Goal: Information Seeking & Learning: Compare options

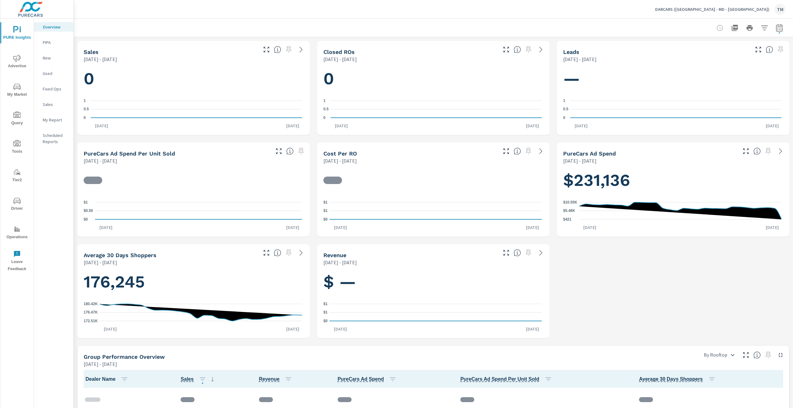
click at [4, 59] on span "Advertise" at bounding box center [17, 62] width 30 height 15
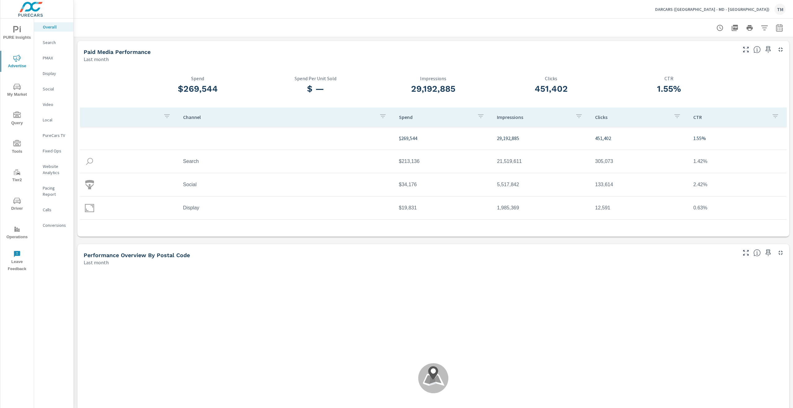
scroll to position [0, 0]
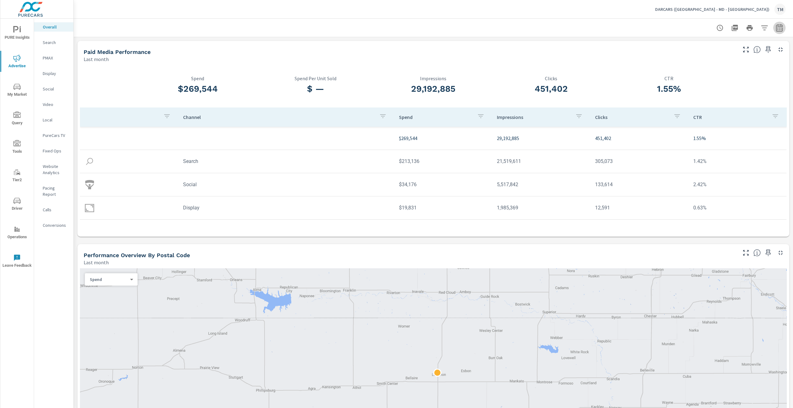
click at [778, 24] on button "button" at bounding box center [779, 28] width 12 height 12
drag, startPoint x: 724, startPoint y: 54, endPoint x: 726, endPoint y: 59, distance: 5.4
click at [724, 55] on select "Custom [DATE] Last week Last 7 days Last 14 days Last 30 days Last 45 days Last…" at bounding box center [725, 54] width 62 height 12
click at [694, 48] on select "Custom [DATE] Last week Last 7 days Last 14 days Last 30 days Last 45 days Last…" at bounding box center [725, 54] width 62 height 12
select select "Last 14 days"
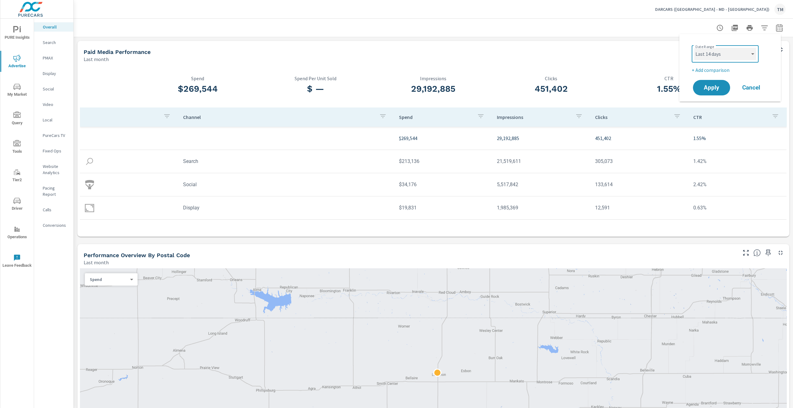
click at [728, 58] on select "Custom [DATE] Last week Last 7 days Last 14 days Last 30 days Last 45 days Last…" at bounding box center [725, 54] width 62 height 12
click at [729, 50] on div "Custom [DATE] Last week Last 7 days Last 14 days Last 30 days Last 45 days Last…" at bounding box center [725, 53] width 67 height 17
click at [720, 71] on p "+ Add comparison" at bounding box center [731, 69] width 79 height 7
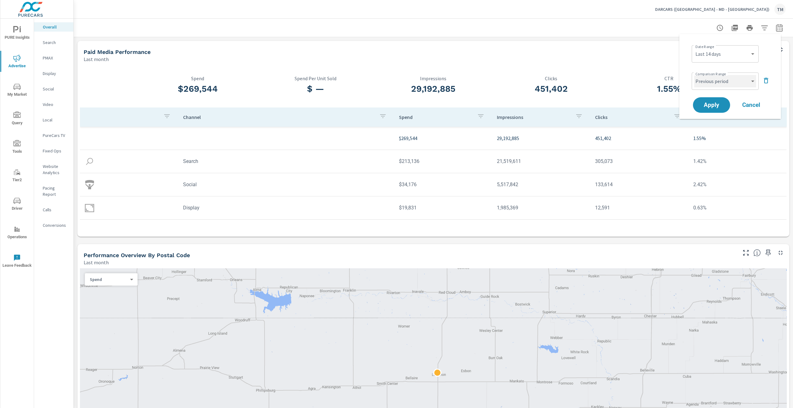
drag, startPoint x: 732, startPoint y: 81, endPoint x: 733, endPoint y: 85, distance: 4.5
click at [733, 85] on select "Custom Previous period Previous month Previous year" at bounding box center [725, 81] width 62 height 12
click at [694, 75] on select "Custom Previous period Previous month Previous year" at bounding box center [725, 81] width 62 height 12
select select "Previous year"
click at [709, 105] on span "Apply" at bounding box center [711, 105] width 25 height 6
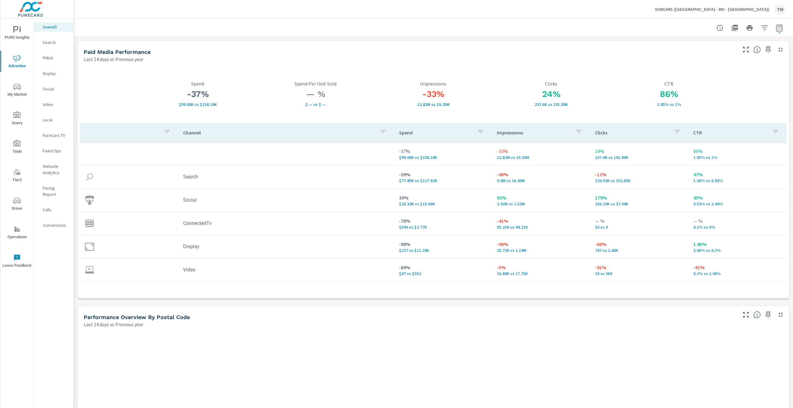
scroll to position [0, 0]
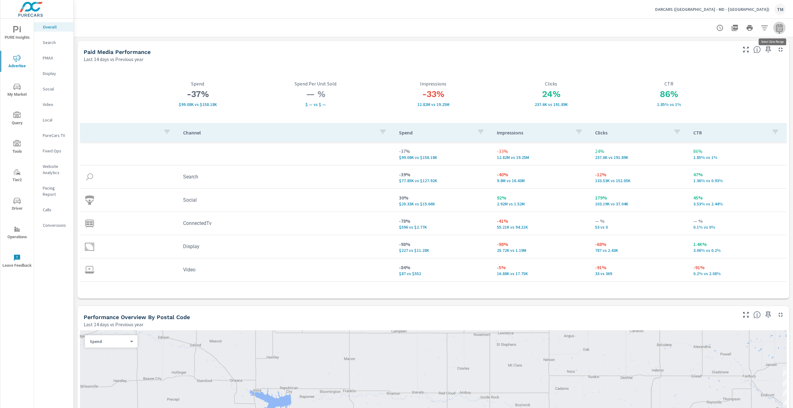
click at [776, 27] on icon "button" at bounding box center [779, 27] width 7 height 7
select select "Last 14 days"
select select "Previous year"
click at [746, 53] on select "Custom [DATE] Last week Last 7 days Last 14 days Last 30 days Last 45 days Last…" at bounding box center [725, 54] width 62 height 12
click at [694, 48] on select "Custom [DATE] Last week Last 7 days Last 14 days Last 30 days Last 45 days Last…" at bounding box center [725, 54] width 62 height 12
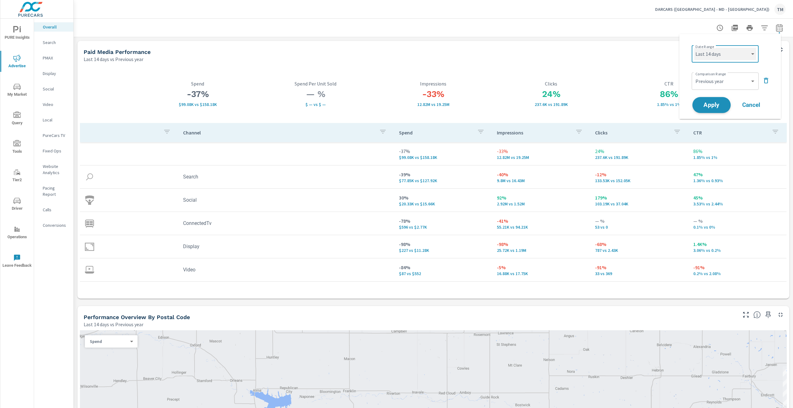
select select "Last 7 days"
click at [761, 27] on icon "button" at bounding box center [764, 27] width 7 height 7
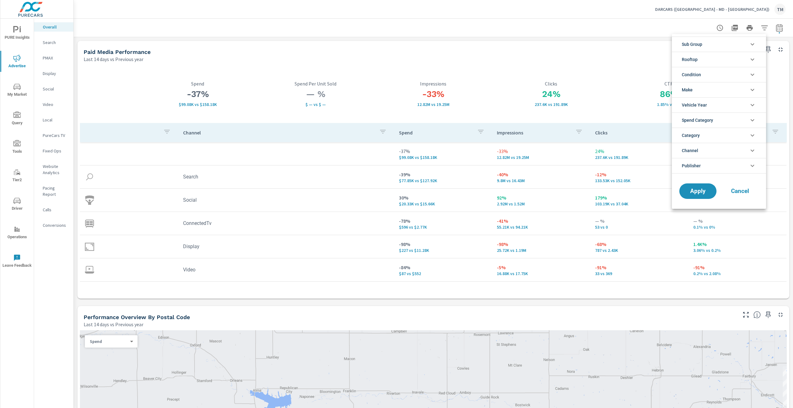
click at [714, 60] on li "Rooftop" at bounding box center [719, 59] width 94 height 15
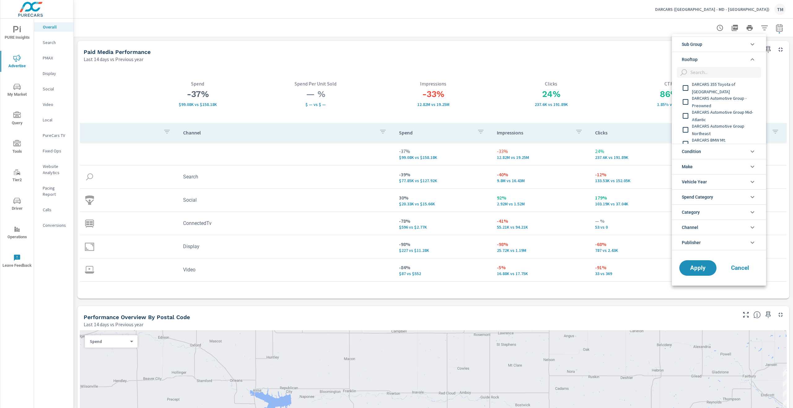
click at [711, 87] on span "DARCARS 355 Toyota of [GEOGRAPHIC_DATA]" at bounding box center [726, 88] width 68 height 15
click at [710, 98] on span "DARCARS Automotive Group - Preowned" at bounding box center [726, 101] width 68 height 15
click at [712, 115] on span "DARCARS Automotive Group Mid-Atlantic" at bounding box center [726, 115] width 68 height 15
click at [716, 123] on span "DARCARS Automotive Group Northeast" at bounding box center [726, 129] width 68 height 15
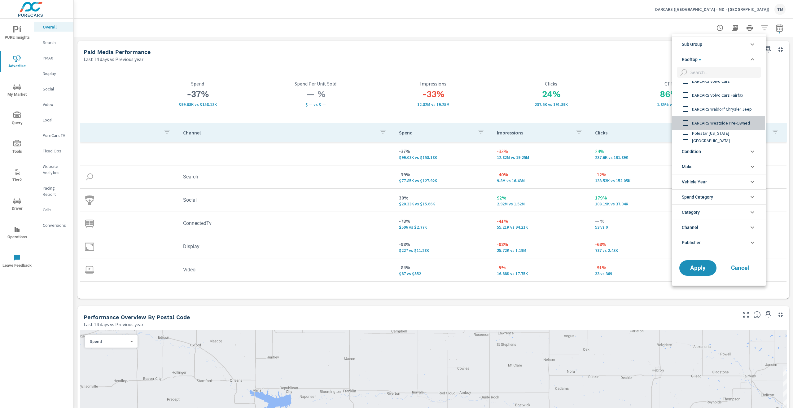
click at [731, 124] on span "DARCARS Westside Pre-Owned" at bounding box center [726, 122] width 68 height 7
click at [731, 123] on span "DARCARS Westside Pre-Owned" at bounding box center [726, 122] width 68 height 7
click at [731, 124] on span "DARCARS Volvo Cars Fairfax" at bounding box center [726, 125] width 68 height 7
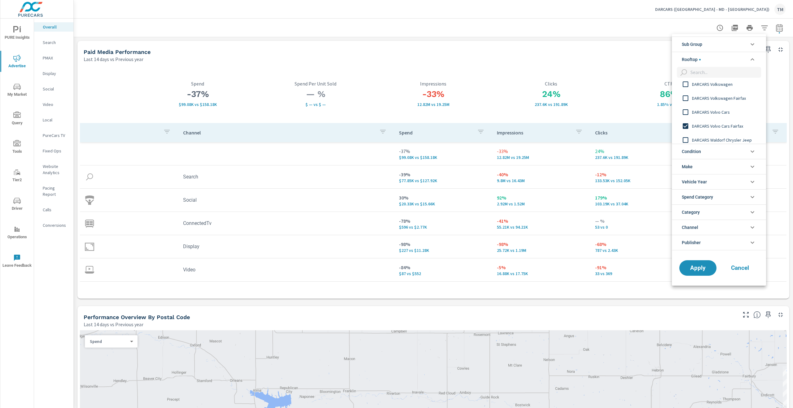
click at [731, 110] on span "DARCARS Volvo Cars" at bounding box center [726, 111] width 68 height 7
click at [731, 99] on span "DARCARS Volkswagen Fairfax" at bounding box center [726, 97] width 68 height 7
click at [733, 114] on span "DARCARS Volkswagen" at bounding box center [726, 115] width 68 height 7
click at [731, 102] on span "DARCARS Used Car & Service Center [PERSON_NAME]" at bounding box center [726, 101] width 68 height 15
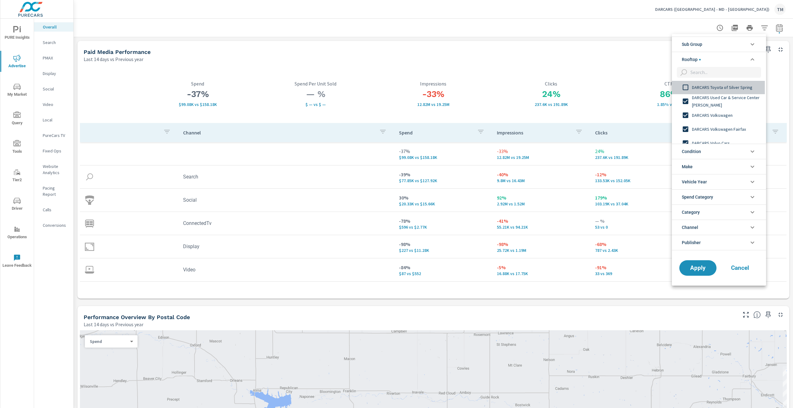
click at [728, 88] on span "DARCARS Toyota of Silver Spring" at bounding box center [726, 87] width 68 height 7
click at [724, 128] on div "DARCARS Toyota of [GEOGRAPHIC_DATA]" at bounding box center [718, 121] width 93 height 14
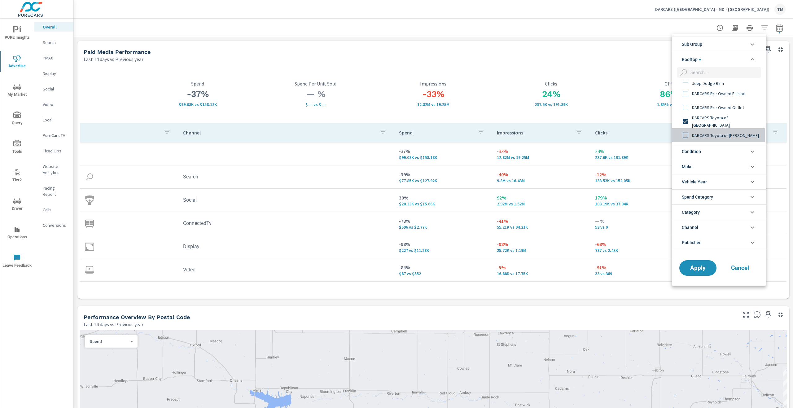
click at [723, 132] on span "DARCARS Toyota of [PERSON_NAME]" at bounding box center [726, 135] width 68 height 7
click at [723, 104] on span "DARCARS Pre-Owned Outlet" at bounding box center [726, 107] width 68 height 7
click at [723, 95] on span "DARCARS Pre-Owned Fairfax" at bounding box center [726, 93] width 68 height 7
click at [720, 112] on span "DARCARS Orange Park Chrysler Jeep Dodge Ram" at bounding box center [726, 110] width 68 height 15
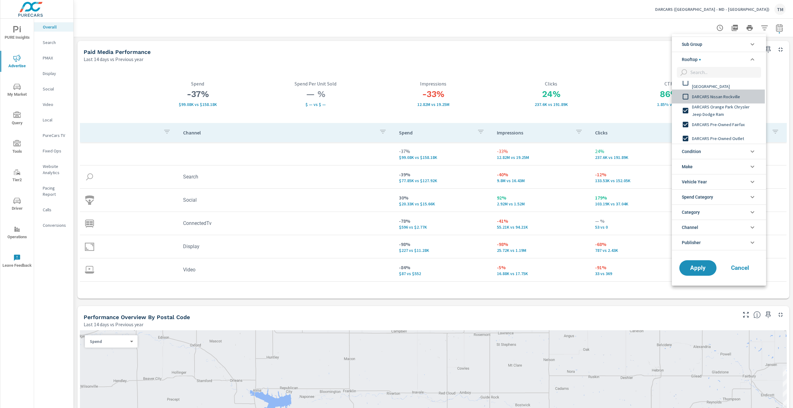
click at [721, 96] on span "DARCARS Nissan Rockville" at bounding box center [726, 96] width 68 height 7
click at [723, 133] on span "DARCARS Lexus of Silver Spring" at bounding box center [726, 130] width 68 height 7
click at [716, 116] on span "DARCARS Nissan of [GEOGRAPHIC_DATA]" at bounding box center [726, 113] width 68 height 15
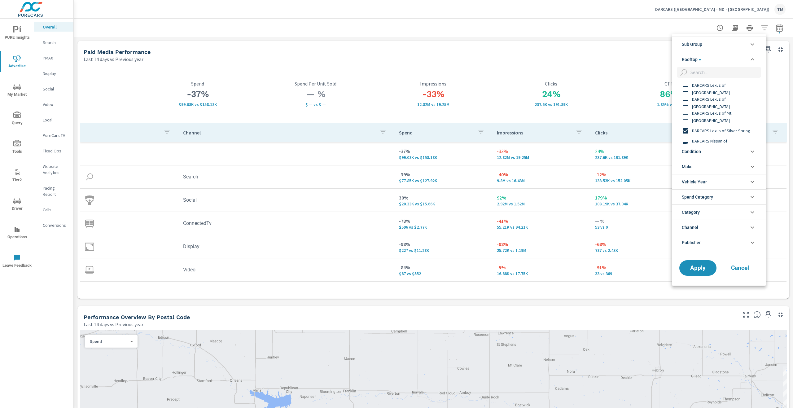
click at [716, 116] on span "DARCARS Lexus of Mt. [GEOGRAPHIC_DATA]" at bounding box center [726, 116] width 68 height 15
click at [719, 103] on span "DARCARS Lexus of [GEOGRAPHIC_DATA]" at bounding box center [726, 102] width 68 height 15
click at [719, 87] on span "DARCARS Lexus of [GEOGRAPHIC_DATA]" at bounding box center [726, 88] width 68 height 15
click at [720, 133] on span "DARCARS [PERSON_NAME] Kia" at bounding box center [726, 136] width 68 height 7
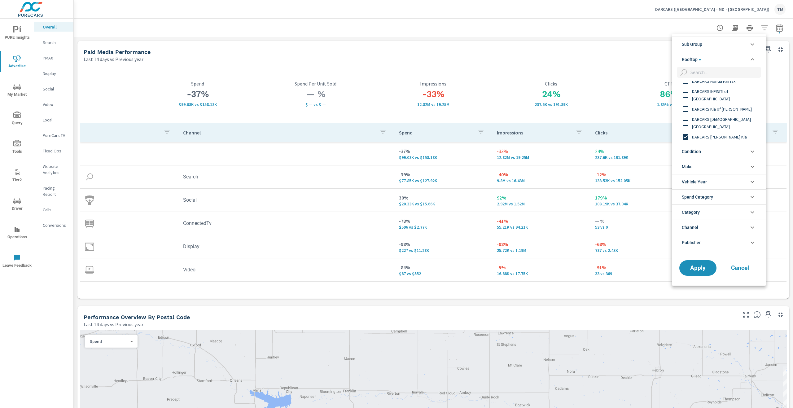
click at [721, 118] on div "DARCARS [DEMOGRAPHIC_DATA][GEOGRAPHIC_DATA]" at bounding box center [718, 123] width 93 height 14
click at [720, 107] on span "DARCARS Kia of [PERSON_NAME]" at bounding box center [726, 108] width 68 height 7
click at [718, 94] on span "DARCARS INFINITI of [GEOGRAPHIC_DATA]" at bounding box center [726, 95] width 68 height 15
click at [716, 108] on span "DARCARS Honda Fairfax" at bounding box center [726, 111] width 68 height 7
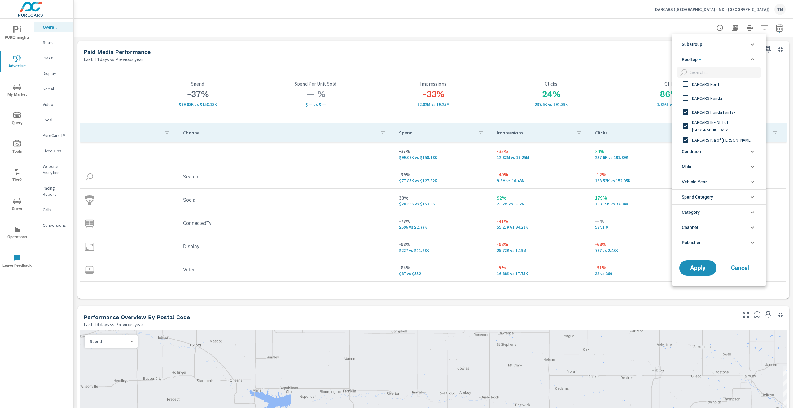
click at [715, 98] on span "DARCARS Honda" at bounding box center [726, 97] width 68 height 7
click at [709, 84] on span "DARCARS Ford" at bounding box center [726, 84] width 68 height 7
click at [714, 101] on span "DARCARS Chrysler Jeep Dodge Ram Rockville" at bounding box center [726, 101] width 68 height 15
click at [712, 84] on span "DARCARS Chrysler Jeep Dodge Ram of Silver Spring" at bounding box center [726, 87] width 68 height 15
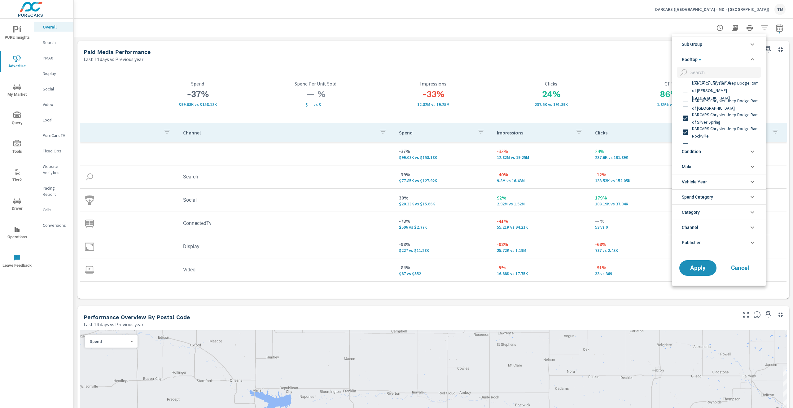
click at [718, 100] on span "DARCARS Chrysler Jeep Dodge Ram of [GEOGRAPHIC_DATA]" at bounding box center [726, 104] width 68 height 15
click at [719, 90] on span "DARCARS Chrysler Jeep Dodge Ram of [PERSON_NAME][GEOGRAPHIC_DATA]" at bounding box center [726, 90] width 68 height 22
click at [713, 104] on span "DARCARS BMW Mt. [GEOGRAPHIC_DATA]" at bounding box center [726, 107] width 68 height 15
click at [690, 267] on span "Apply" at bounding box center [697, 268] width 25 height 6
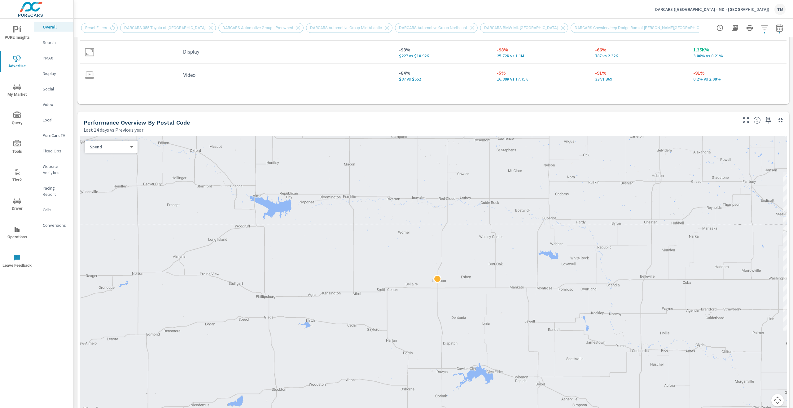
scroll to position [217, 0]
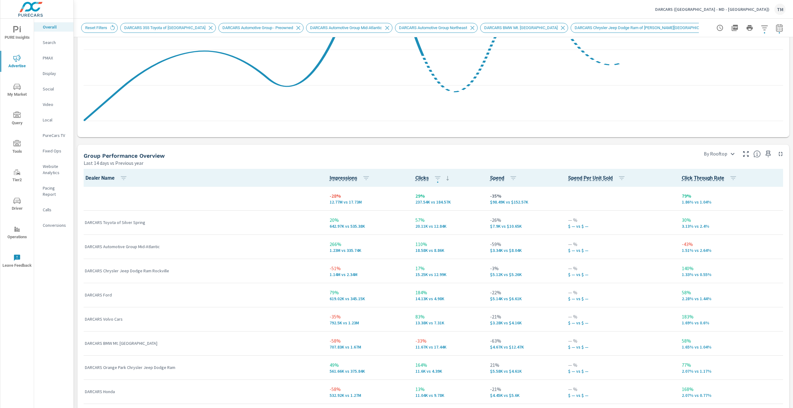
scroll to position [836, 0]
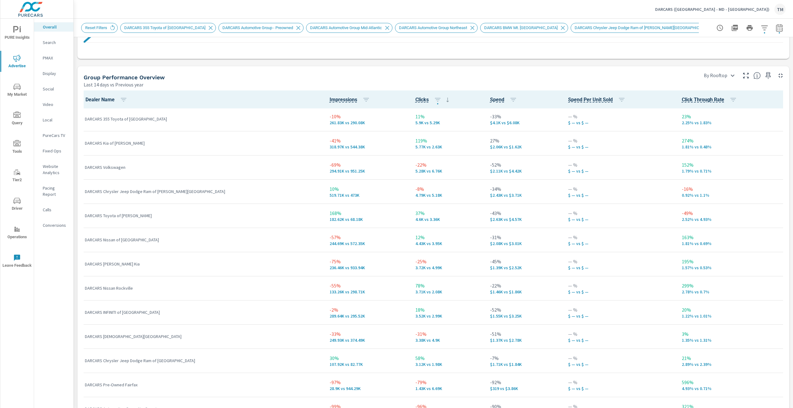
scroll to position [440, 0]
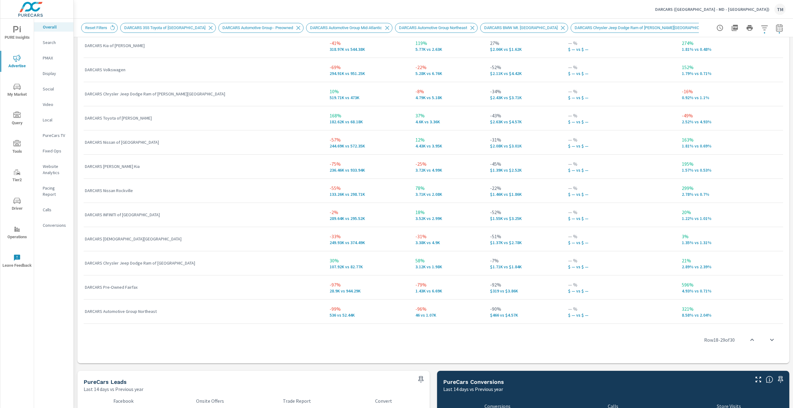
scroll to position [929, 0]
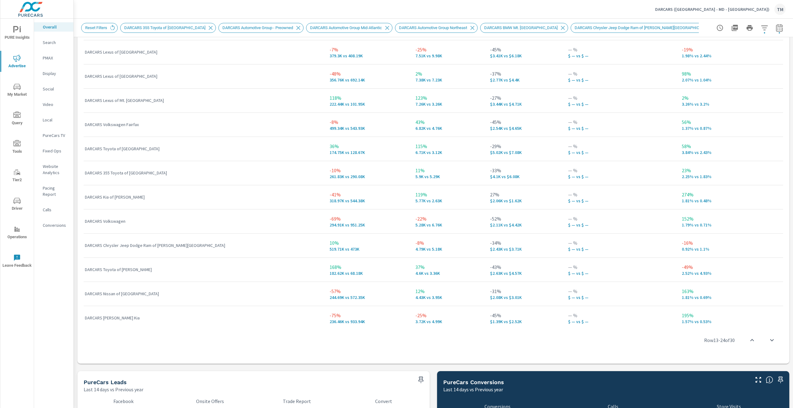
scroll to position [255, 0]
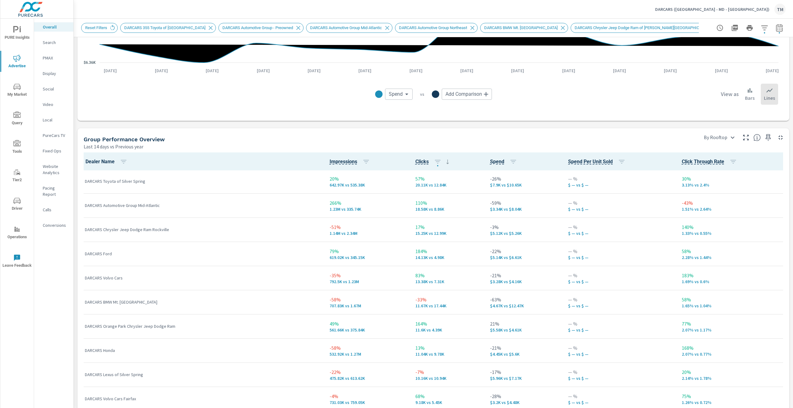
scroll to position [31, 0]
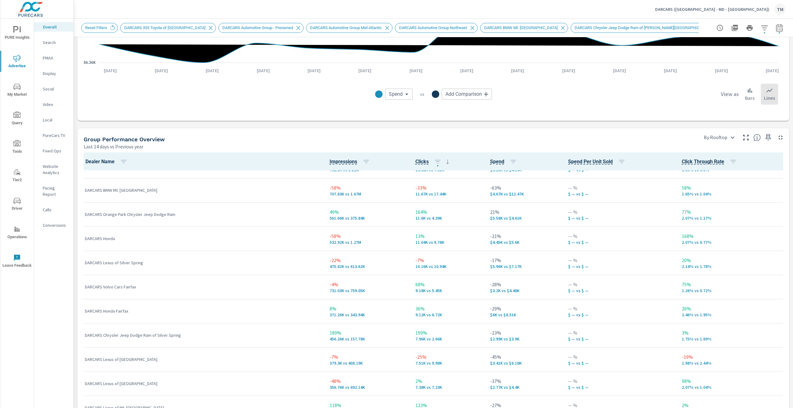
scroll to position [186, 0]
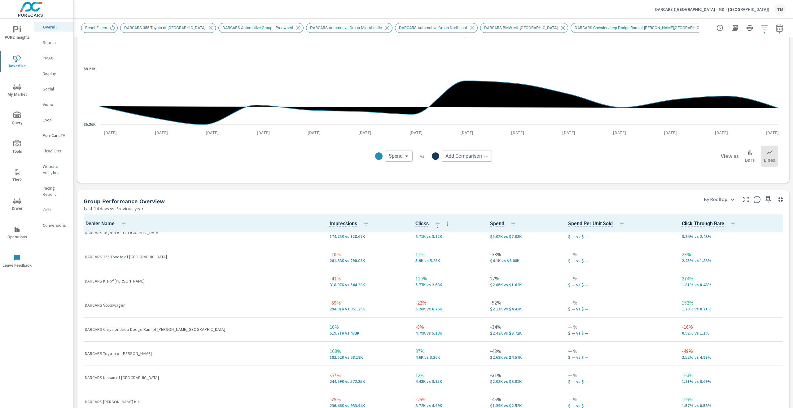
scroll to position [440, 0]
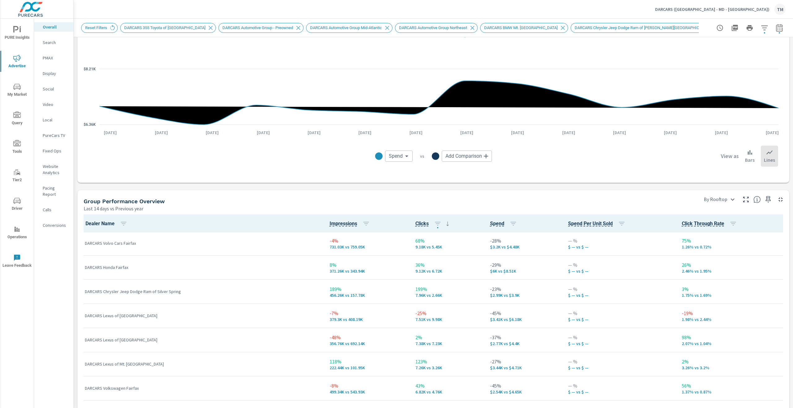
scroll to position [224, 0]
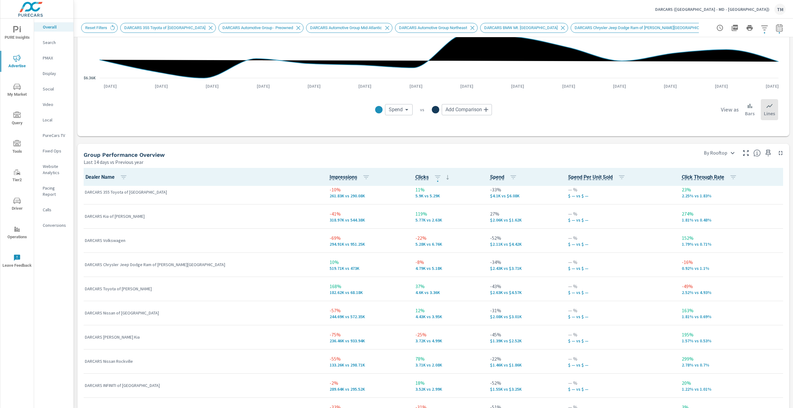
scroll to position [867, 0]
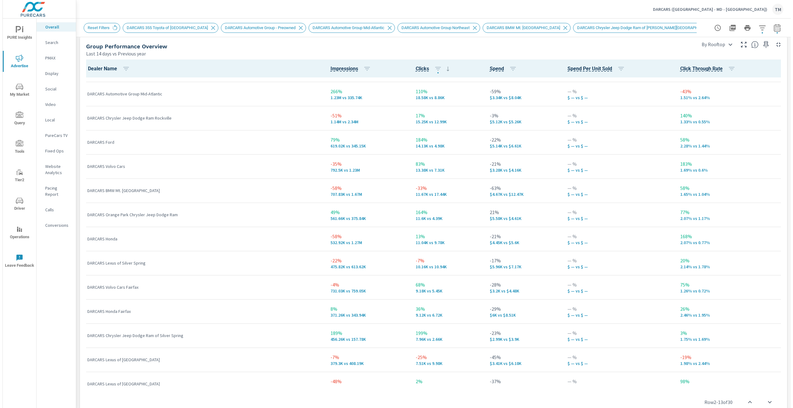
scroll to position [21, 0]
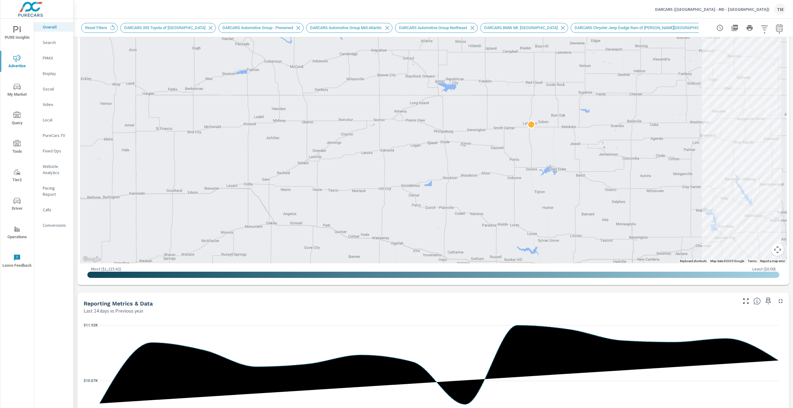
scroll to position [248, 0]
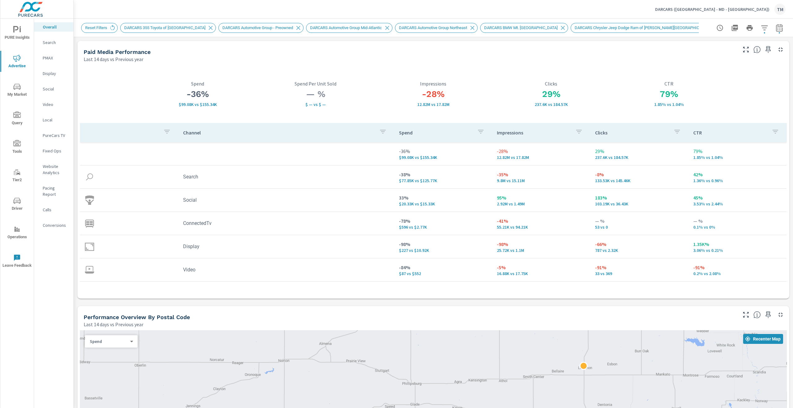
click at [55, 225] on nav "Overall Search PMAX Display Social Video Local PureCars TV Fixed Ops Website An…" at bounding box center [53, 129] width 39 height 220
click at [55, 223] on div "Conversions" at bounding box center [53, 225] width 39 height 9
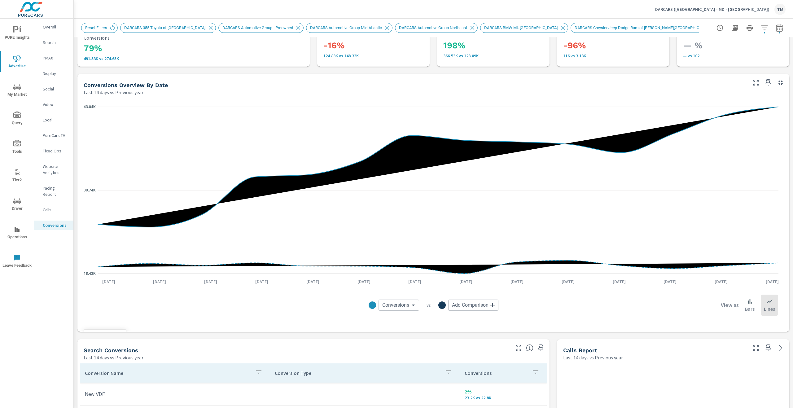
scroll to position [186, 0]
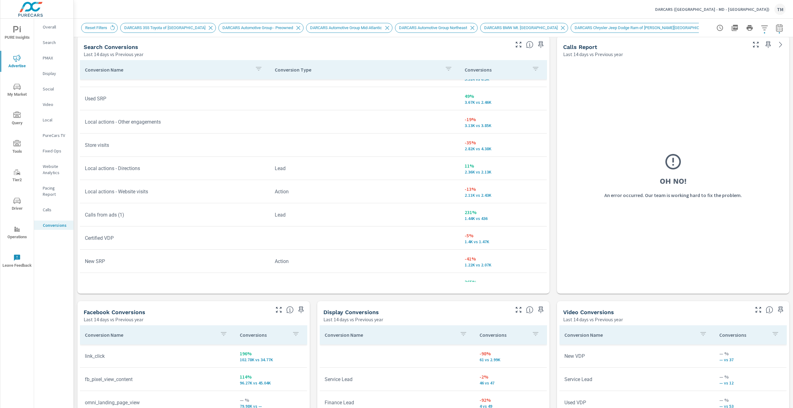
scroll to position [336, 0]
drag, startPoint x: 500, startPoint y: 127, endPoint x: 438, endPoint y: 119, distance: 61.9
click at [438, 119] on tr "Calls from ads (1) Lead 231% 1.44K vs 436" at bounding box center [313, 122] width 467 height 23
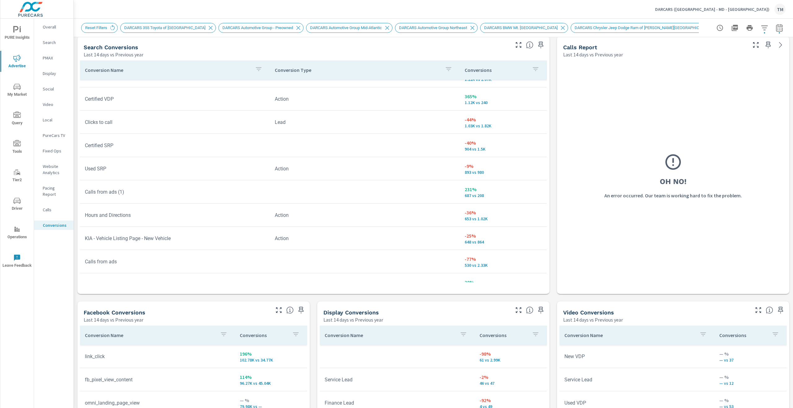
scroll to position [403, 0]
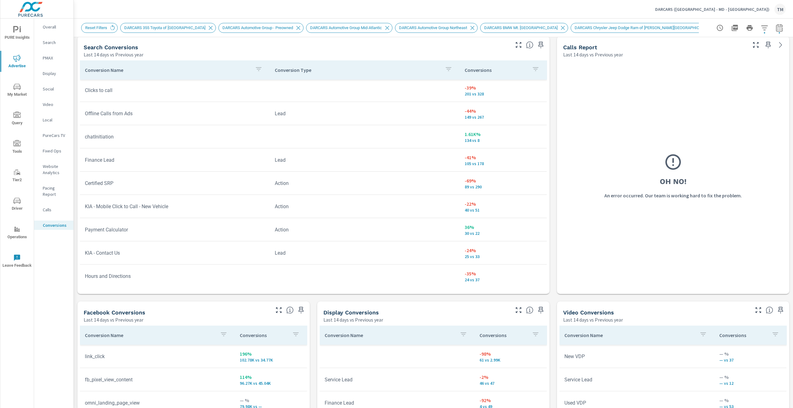
scroll to position [712, 0]
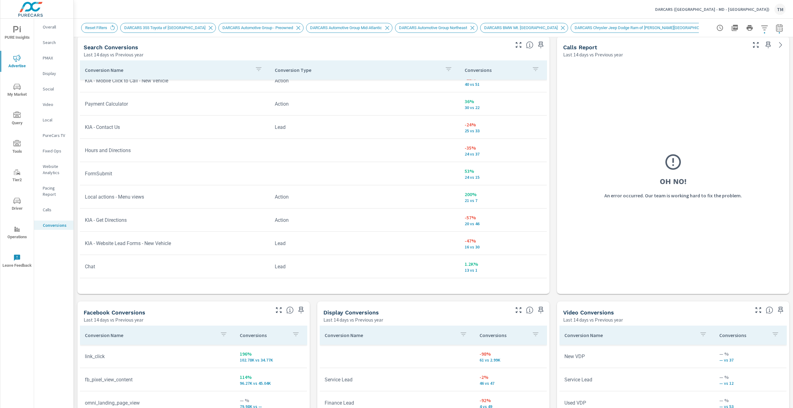
scroll to position [805, 0]
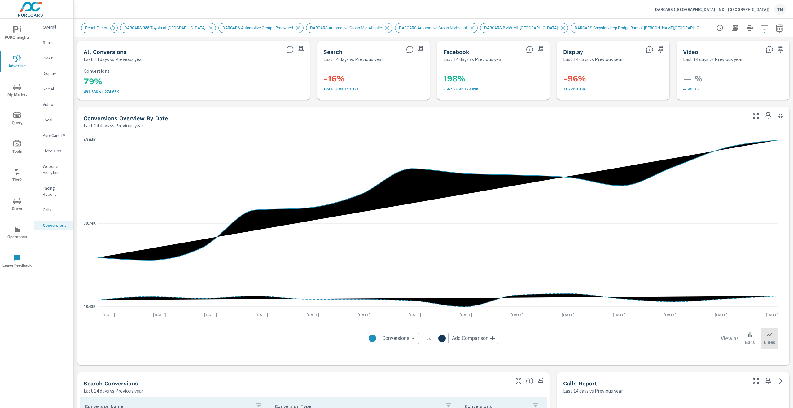
click at [54, 27] on p "Overall" at bounding box center [56, 27] width 26 height 6
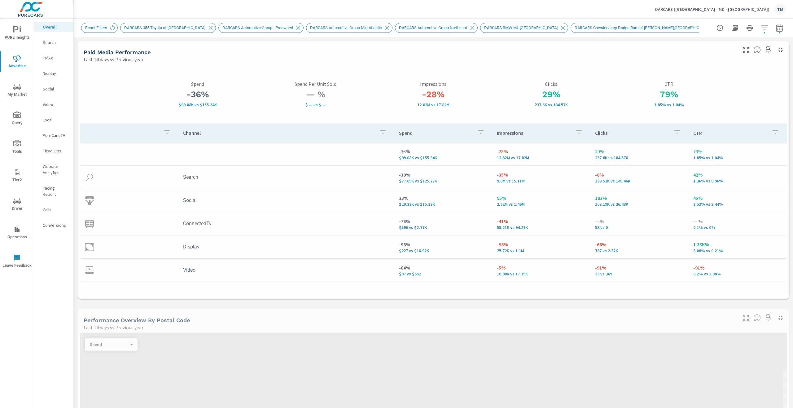
scroll to position [0, 0]
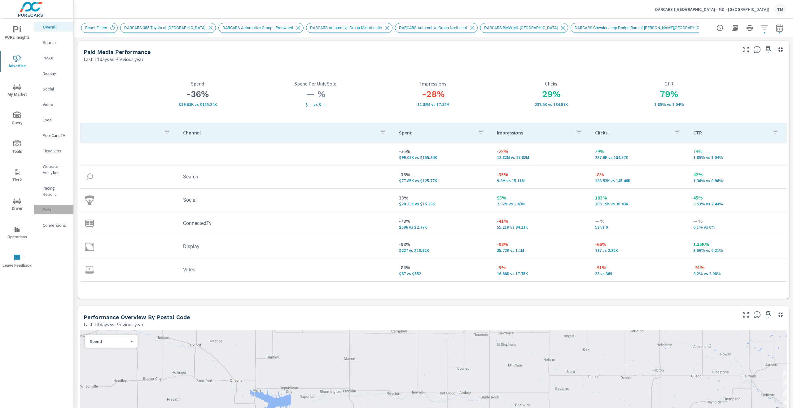
click at [50, 207] on p "Calls" at bounding box center [56, 210] width 26 height 6
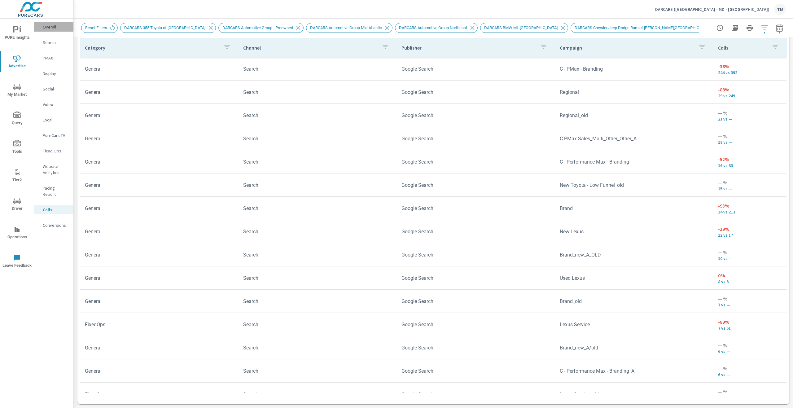
click at [55, 29] on p "Overall" at bounding box center [56, 27] width 26 height 6
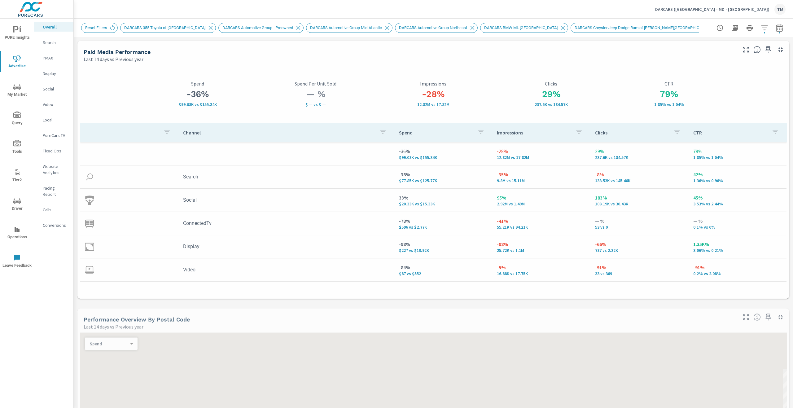
scroll to position [0, 0]
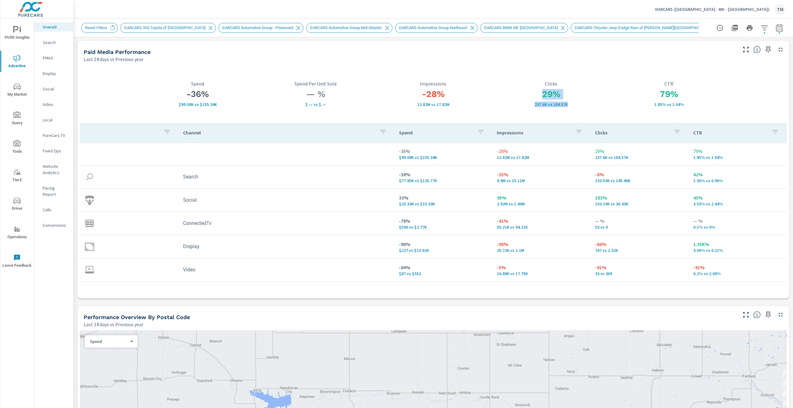
drag, startPoint x: 567, startPoint y: 108, endPoint x: 532, endPoint y: 94, distance: 38.3
click at [531, 93] on div "29% 237.6K vs 184.57K Clicks" at bounding box center [551, 94] width 118 height 58
click at [598, 99] on h3 "29%" at bounding box center [551, 94] width 118 height 11
click at [776, 28] on icon "button" at bounding box center [779, 27] width 7 height 7
select select "Last 14 days"
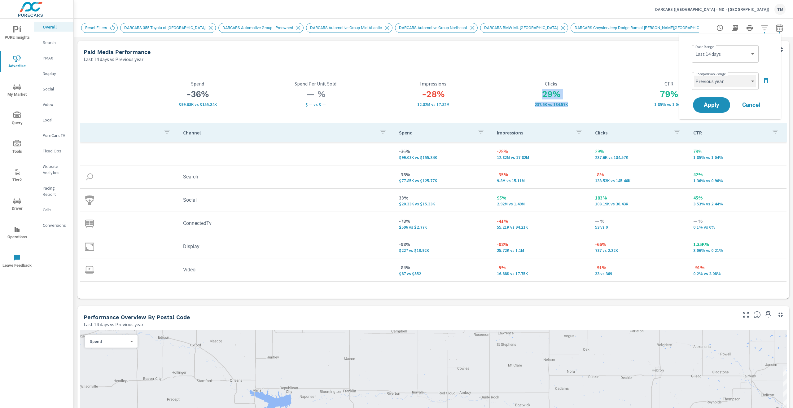
click at [732, 86] on select "Custom Previous period Previous month Previous year" at bounding box center [725, 81] width 62 height 12
click at [694, 75] on select "Custom Previous period Previous month Previous year" at bounding box center [725, 81] width 62 height 12
select select "Previous month"
click at [712, 107] on span "Apply" at bounding box center [711, 105] width 25 height 6
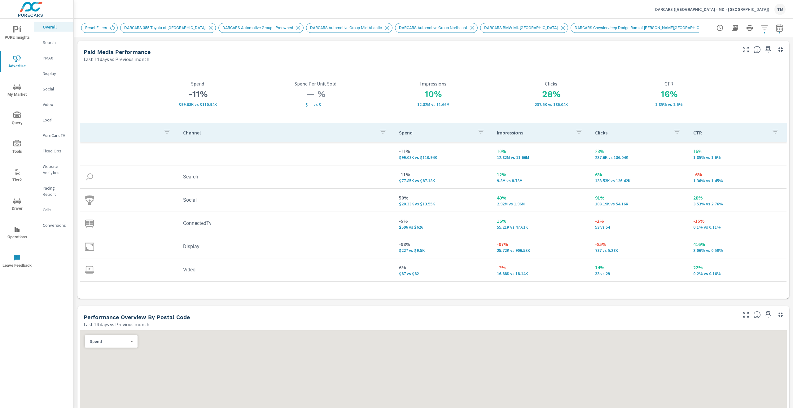
scroll to position [0, 0]
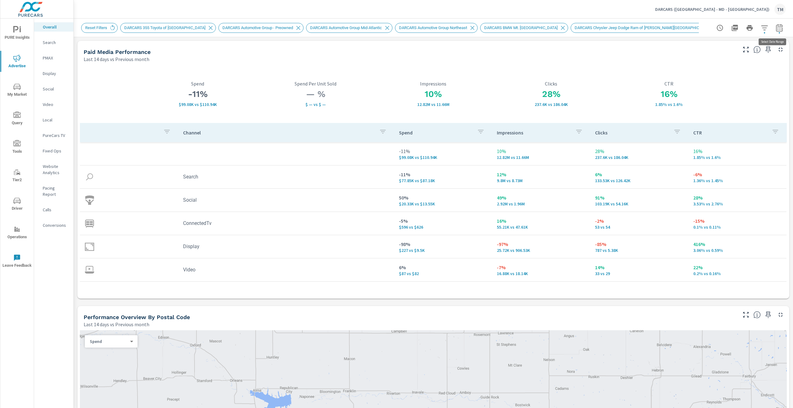
click at [776, 28] on icon "button" at bounding box center [779, 27] width 7 height 7
select select "Last 14 days"
select select "Previous month"
click at [736, 58] on select "Custom [DATE] Last week Last 7 days Last 14 days Last 30 days Last 45 days Last…" at bounding box center [725, 54] width 62 height 12
click at [694, 48] on select "Custom [DATE] Last week Last 7 days Last 14 days Last 30 days Last 45 days Last…" at bounding box center [725, 54] width 62 height 12
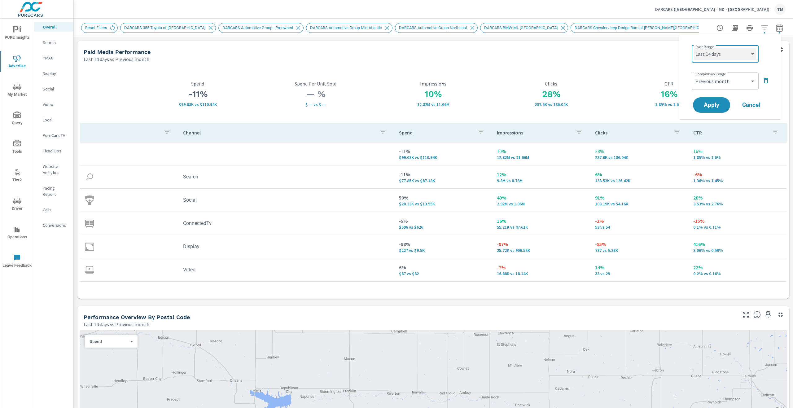
select select "Last 7 days"
click at [716, 107] on span "Apply" at bounding box center [711, 105] width 25 height 6
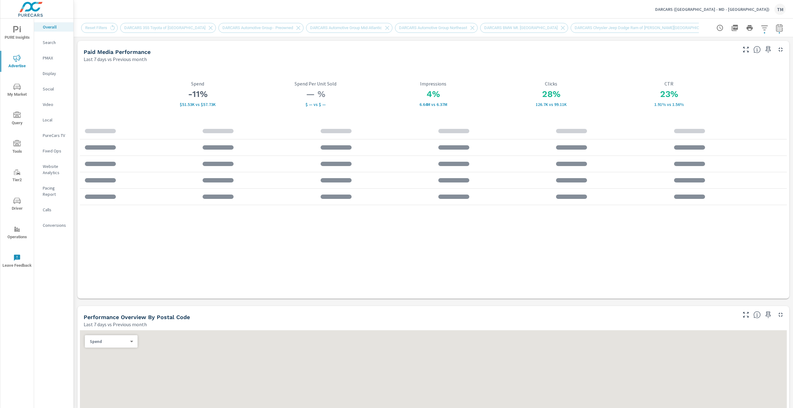
scroll to position [0, 0]
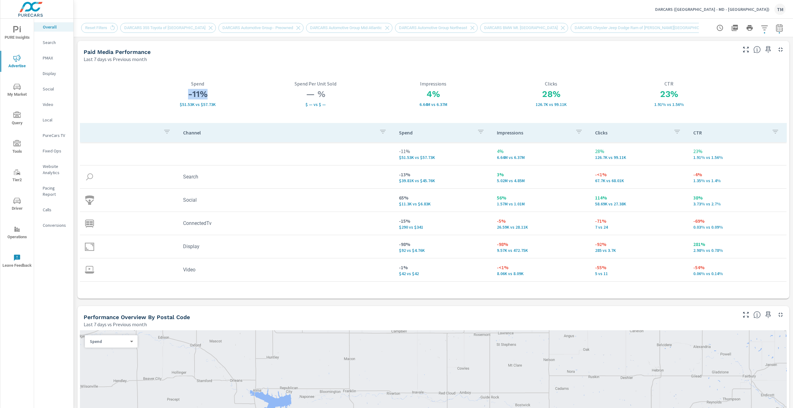
drag, startPoint x: 207, startPoint y: 98, endPoint x: 173, endPoint y: 93, distance: 34.8
click at [173, 93] on h3 "-11%" at bounding box center [198, 94] width 118 height 11
click at [464, 112] on div "4% 6.64M vs 6.37M Impressions" at bounding box center [433, 94] width 118 height 58
click at [778, 27] on icon "button" at bounding box center [779, 27] width 7 height 7
select select "Last 7 days"
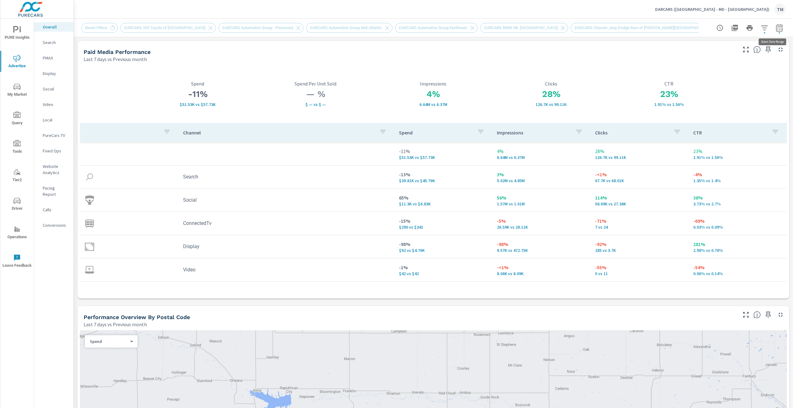
select select "Previous month"
click at [744, 46] on div "Date Range Custom [DATE] Last week Last 7 days Last 14 days Last 30 days Last 4…" at bounding box center [731, 53] width 79 height 21
click at [738, 60] on div "Custom [DATE] Last week Last 7 days Last 14 days Last 30 days Last 45 days Last…" at bounding box center [725, 53] width 67 height 17
click at [694, 48] on select "Custom [DATE] Last week Last 7 days Last 14 days Last 30 days Last 45 days Last…" at bounding box center [725, 54] width 62 height 12
click at [725, 57] on select "Custom [DATE] Last week Last 7 days Last 14 days Last 30 days Last 45 days Last…" at bounding box center [725, 54] width 62 height 12
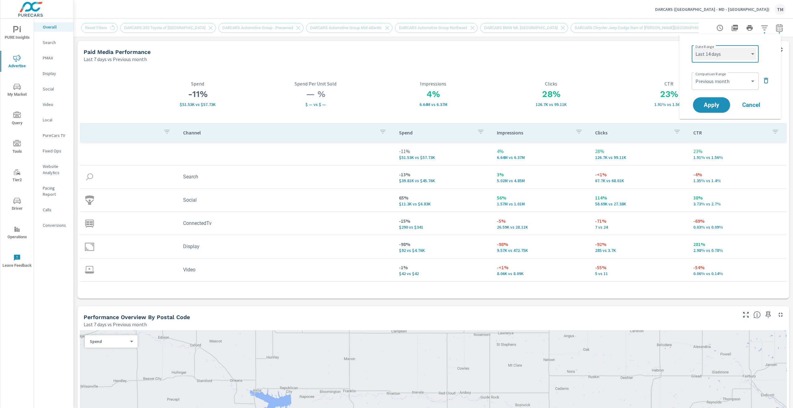
click at [694, 48] on select "Custom [DATE] Last week Last 7 days Last 14 days Last 30 days Last 45 days Last…" at bounding box center [725, 54] width 62 height 12
select select "Last 14 days"
drag, startPoint x: 714, startPoint y: 104, endPoint x: 717, endPoint y: 109, distance: 5.8
click at [714, 104] on span "Apply" at bounding box center [711, 105] width 25 height 6
click at [780, 27] on button "button" at bounding box center [779, 28] width 12 height 12
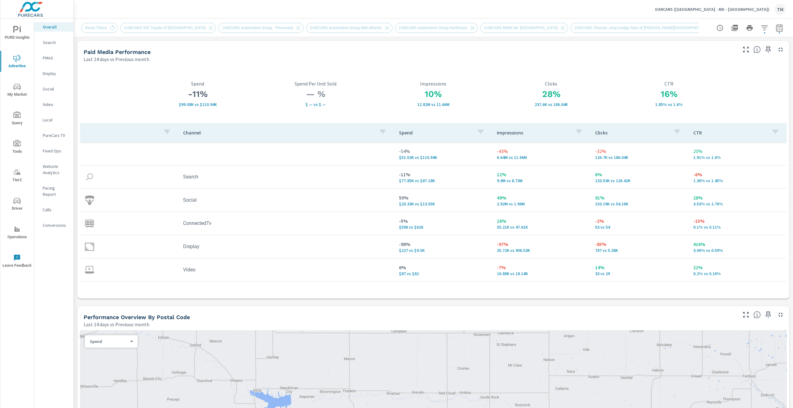
select select "Last 14 days"
select select "Previous month"
click at [726, 105] on button "Apply" at bounding box center [711, 105] width 38 height 16
click at [772, 34] on div at bounding box center [750, 28] width 72 height 12
click at [776, 31] on icon "button" at bounding box center [779, 27] width 7 height 7
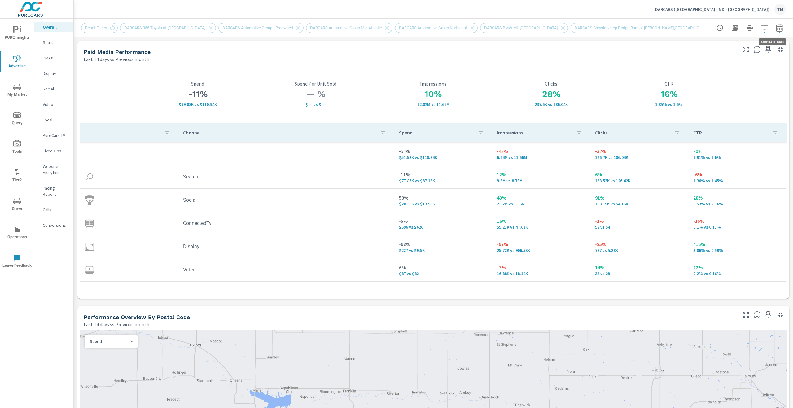
select select "Last 14 days"
click at [736, 79] on select "Custom Previous period Previous month Previous year" at bounding box center [725, 81] width 62 height 12
click at [694, 75] on select "Custom Previous period Previous month Previous year" at bounding box center [725, 81] width 62 height 12
select select "Previous year"
click at [709, 111] on button "Apply" at bounding box center [711, 105] width 38 height 16
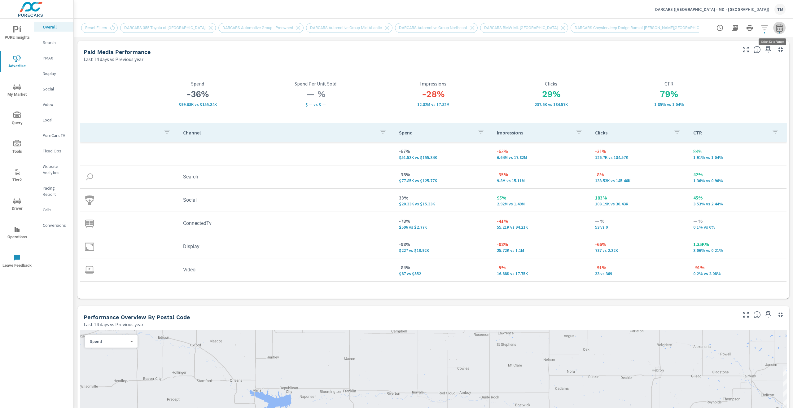
click at [778, 28] on button "button" at bounding box center [779, 28] width 12 height 12
select select "Last 14 days"
select select "Previous year"
click at [738, 57] on select "Custom [DATE] Last week Last 7 days Last 14 days Last 30 days Last 45 days Last…" at bounding box center [725, 54] width 62 height 12
click at [694, 48] on select "Custom [DATE] Last week Last 7 days Last 14 days Last 30 days Last 45 days Last…" at bounding box center [725, 54] width 62 height 12
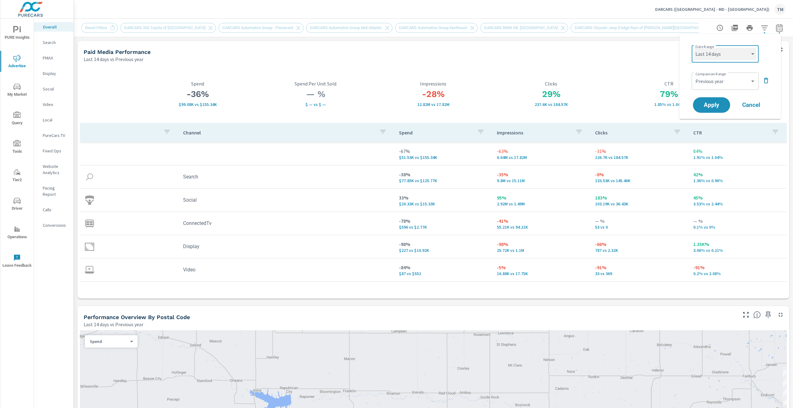
select select "Last 7 days"
click at [724, 81] on select "Custom Previous period Previous month Previous year" at bounding box center [725, 81] width 62 height 12
click at [694, 75] on select "Custom Previous period Previous month Previous year" at bounding box center [725, 81] width 62 height 12
select select "Previous period"
click at [721, 107] on span "Apply" at bounding box center [711, 105] width 25 height 6
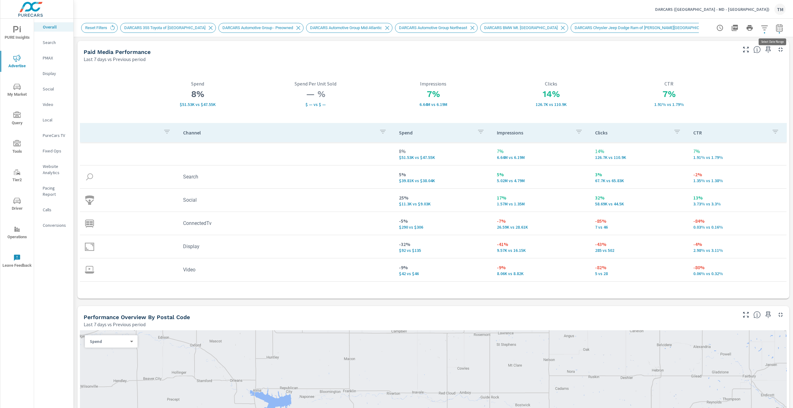
click at [777, 26] on icon "button" at bounding box center [779, 27] width 7 height 7
select select "Last 7 days"
select select "Previous period"
click at [747, 47] on div "Custom [DATE] Last week Last 7 days Last 14 days Last 30 days Last 45 days Last…" at bounding box center [725, 53] width 67 height 17
click at [732, 57] on select "Custom [DATE] Last week Last 7 days Last 14 days Last 30 days Last 45 days Last…" at bounding box center [725, 54] width 62 height 12
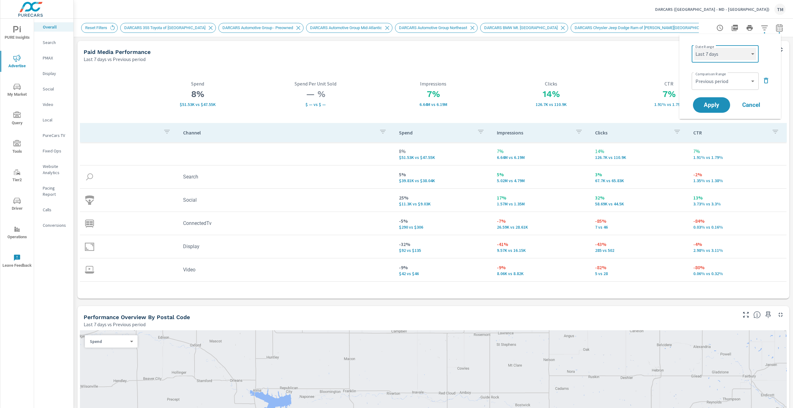
click at [694, 48] on select "Custom [DATE] Last week Last 7 days Last 14 days Last 30 days Last 45 days Last…" at bounding box center [725, 54] width 62 height 12
select select "Last 14 days"
click at [712, 104] on span "Apply" at bounding box center [711, 105] width 25 height 6
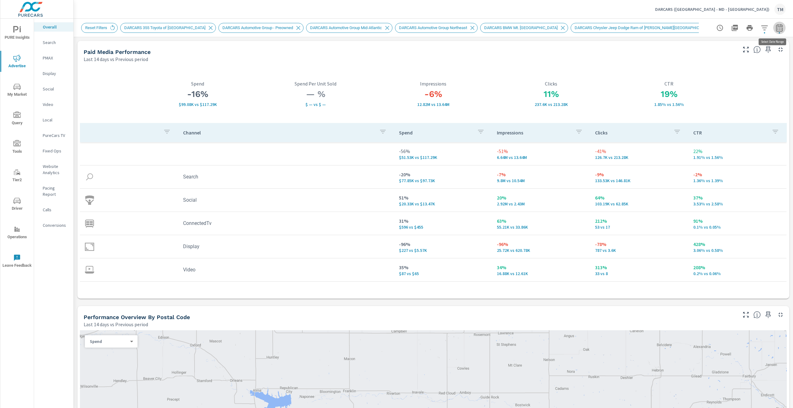
click at [779, 27] on button "button" at bounding box center [779, 28] width 12 height 12
select select "Last 14 days"
select select "Previous period"
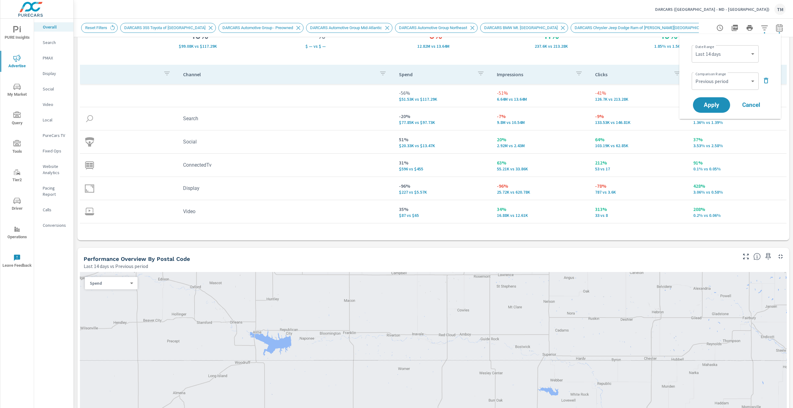
scroll to position [248, 0]
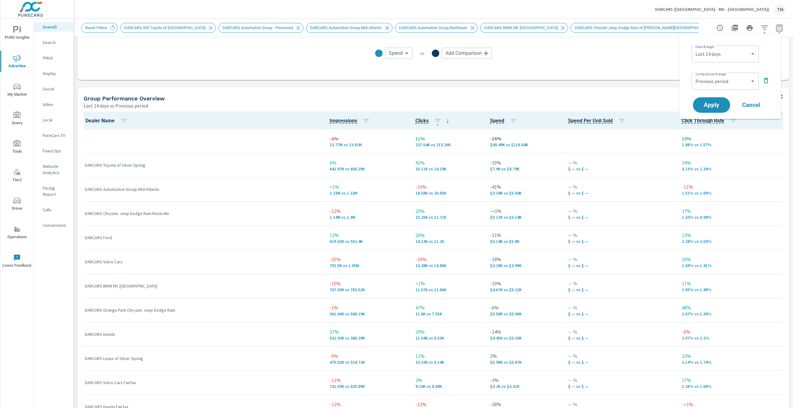
scroll to position [836, 0]
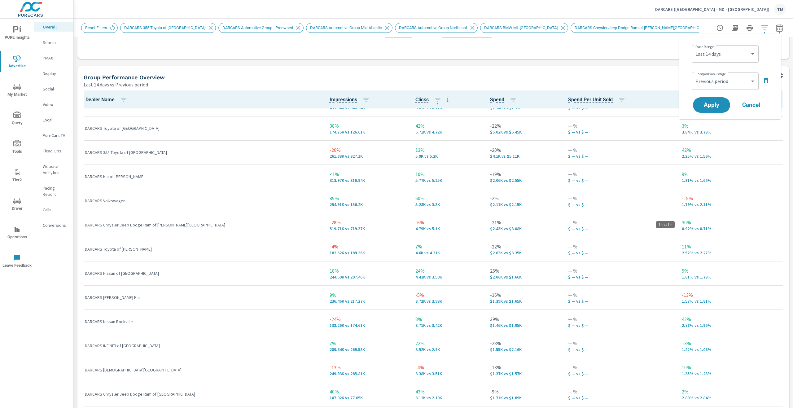
scroll to position [440, 0]
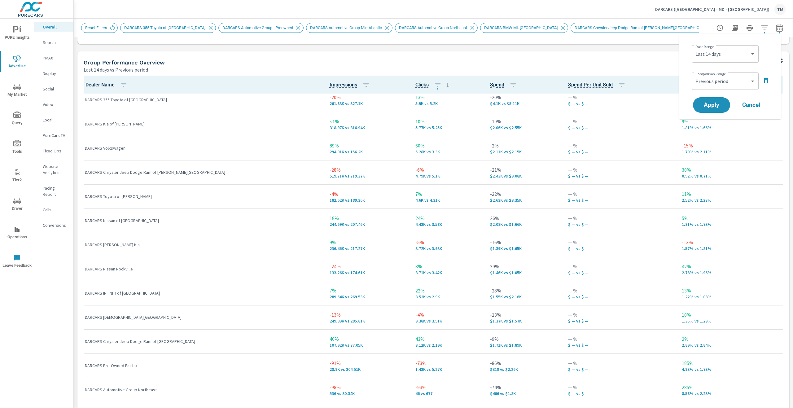
scroll to position [991, 0]
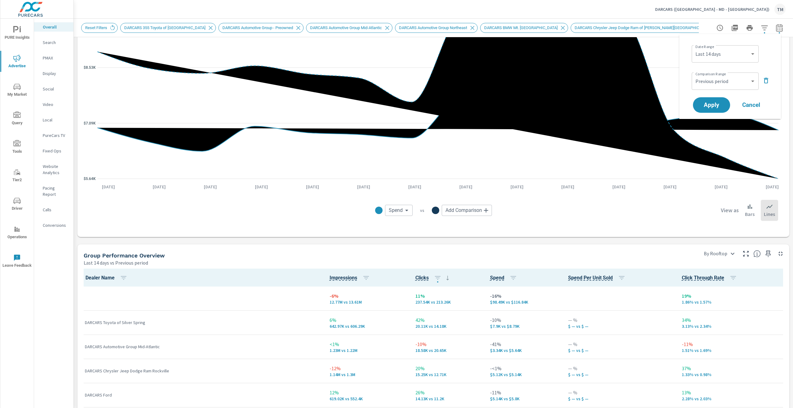
scroll to position [619, 0]
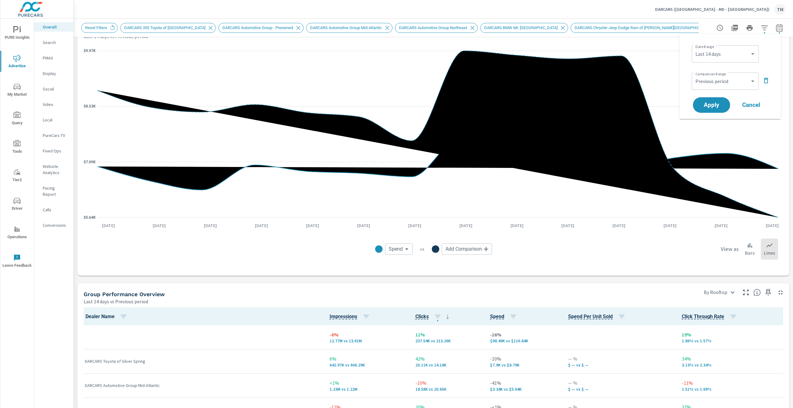
click at [758, 104] on span "Cancel" at bounding box center [751, 105] width 25 height 6
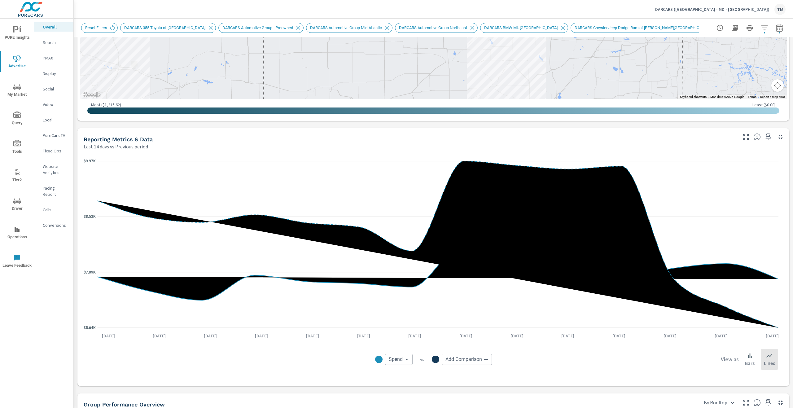
scroll to position [496, 0]
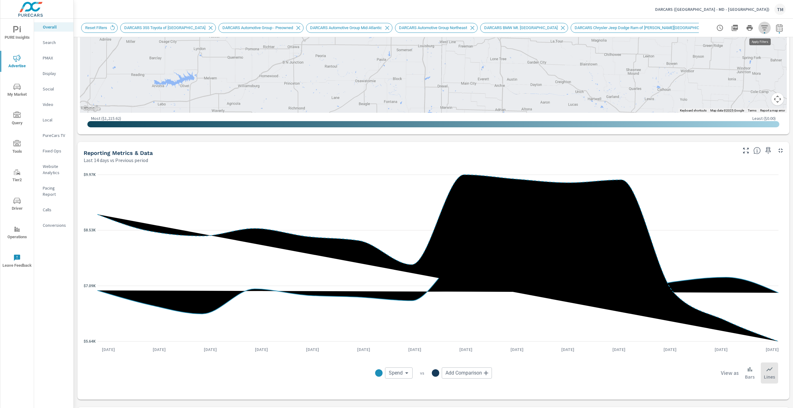
click at [765, 29] on button "button" at bounding box center [764, 28] width 12 height 12
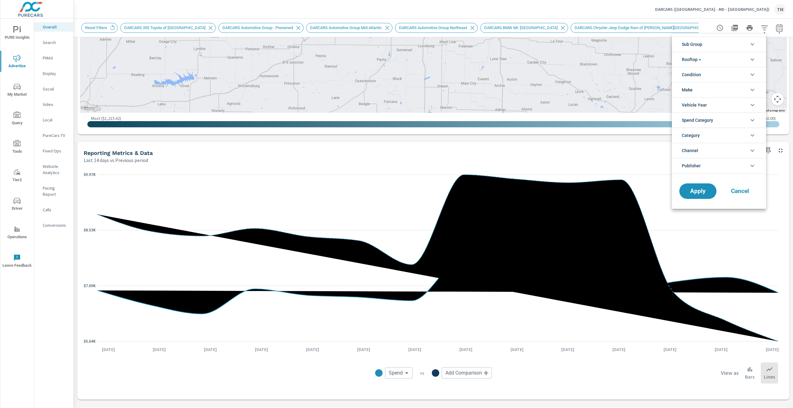
scroll to position [35, 0]
click at [715, 54] on li "Rooftop" at bounding box center [719, 59] width 94 height 15
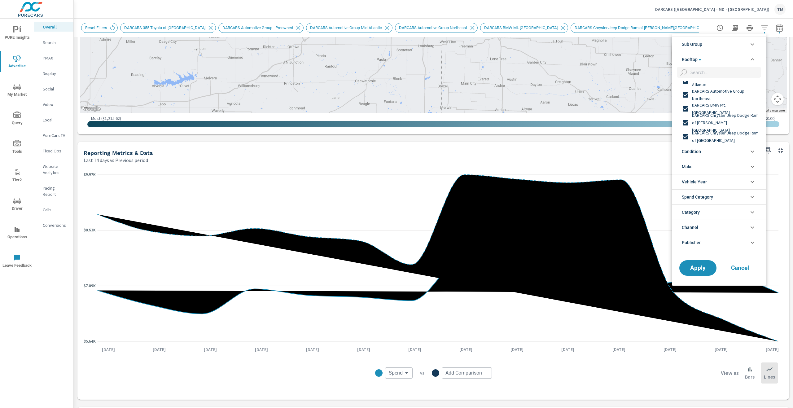
scroll to position [0, 0]
click at [734, 92] on span "DARCARS Automotive Group Northeast" at bounding box center [726, 94] width 68 height 15
click at [747, 114] on span "DARCARS Automotive Group Mid-Atlantic" at bounding box center [726, 115] width 68 height 15
click at [737, 103] on div "DARCARS Pre-Owned Fairfax" at bounding box center [718, 99] width 93 height 14
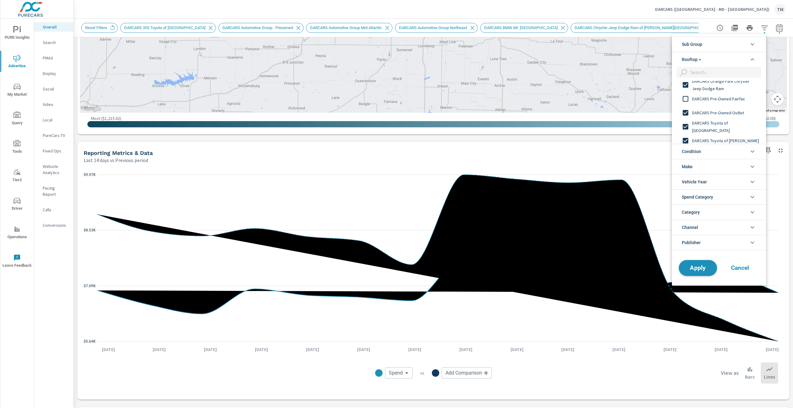
click at [692, 263] on button "Apply" at bounding box center [698, 268] width 38 height 16
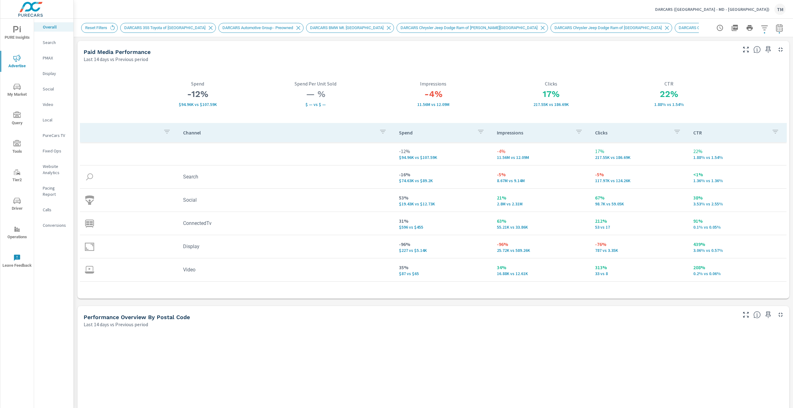
scroll to position [0, 0]
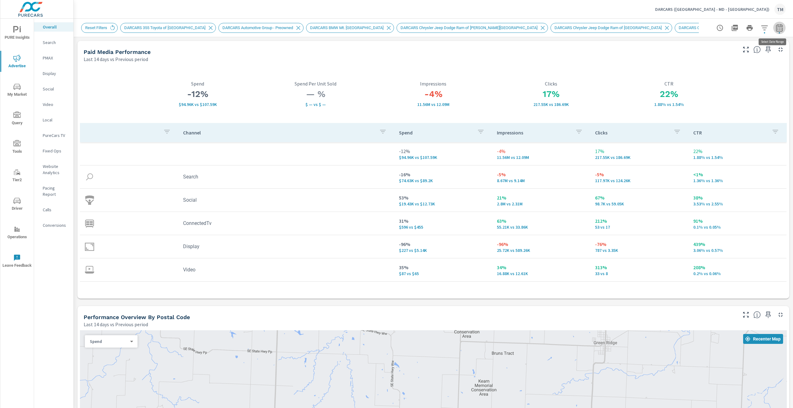
click at [778, 24] on button "button" at bounding box center [779, 28] width 12 height 12
select select "Last 14 days"
select select "Previous period"
click at [747, 53] on select "Custom [DATE] Last week Last 7 days Last 14 days Last 30 days Last 45 days Last…" at bounding box center [725, 54] width 62 height 12
click at [742, 55] on select "Custom [DATE] Last week Last 7 days Last 14 days Last 30 days Last 45 days Last…" at bounding box center [725, 54] width 62 height 12
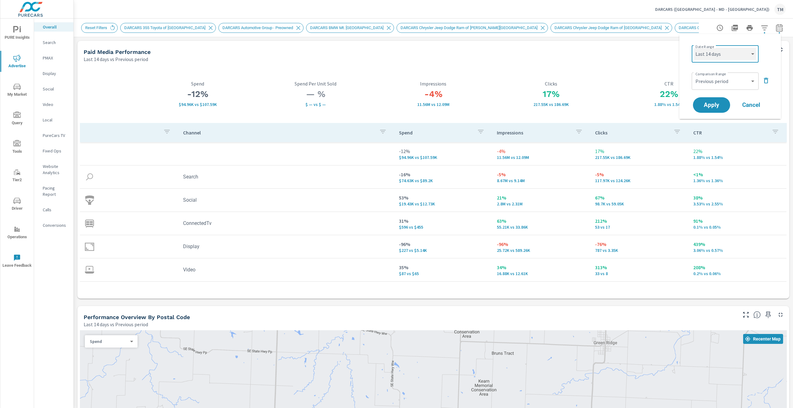
click at [742, 55] on select "Custom [DATE] Last week Last 7 days Last 14 days Last 30 days Last 45 days Last…" at bounding box center [725, 54] width 62 height 12
click at [764, 26] on button "button" at bounding box center [764, 28] width 12 height 12
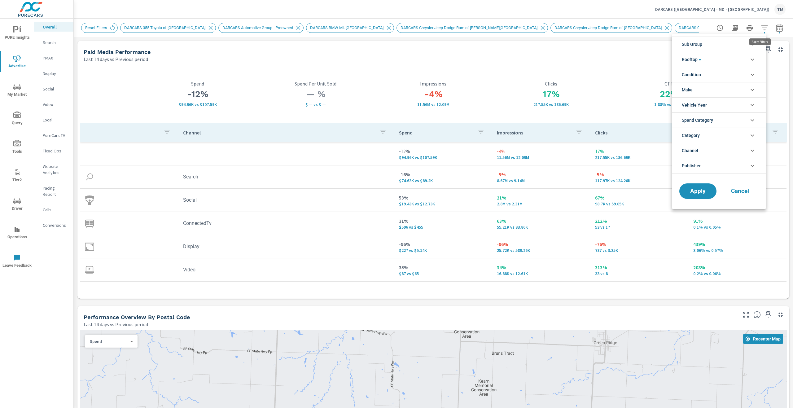
scroll to position [35, 0]
click at [739, 58] on li "Rooftop" at bounding box center [719, 59] width 94 height 15
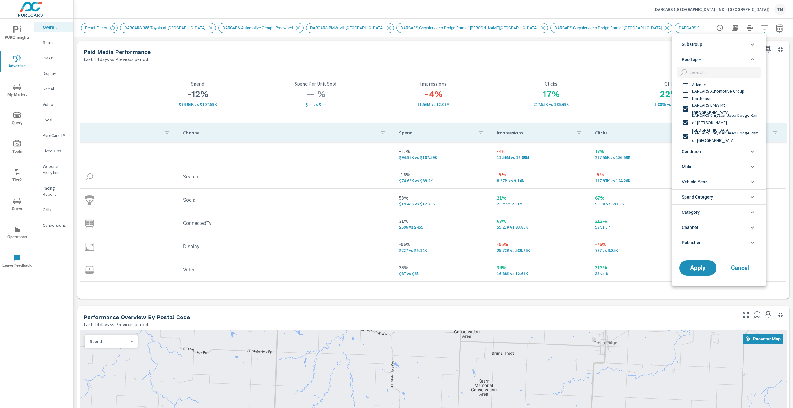
scroll to position [0, 0]
click at [720, 94] on span "DARCARS Automotive Group Northeast" at bounding box center [726, 94] width 68 height 15
click at [723, 125] on span "DARCARS Automotive Group Northeast" at bounding box center [726, 129] width 68 height 15
click at [722, 119] on span "DARCARS Automotive Group Mid-Atlantic" at bounding box center [726, 115] width 68 height 15
drag, startPoint x: 722, startPoint y: 119, endPoint x: 726, endPoint y: 129, distance: 10.8
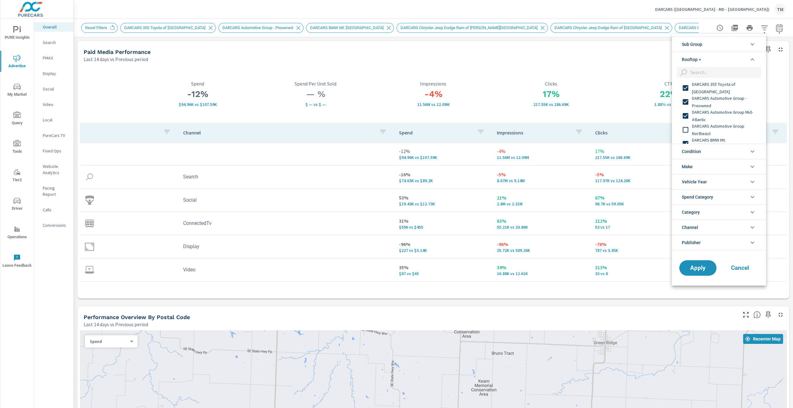
click at [726, 129] on span "DARCARS Automotive Group Northeast" at bounding box center [726, 129] width 68 height 15
click at [725, 110] on span "DARCARS Waldorf Chrysler Jeep" at bounding box center [726, 108] width 68 height 7
click at [728, 108] on span "DARCARS Waldorf Chrysler Jeep" at bounding box center [726, 108] width 68 height 7
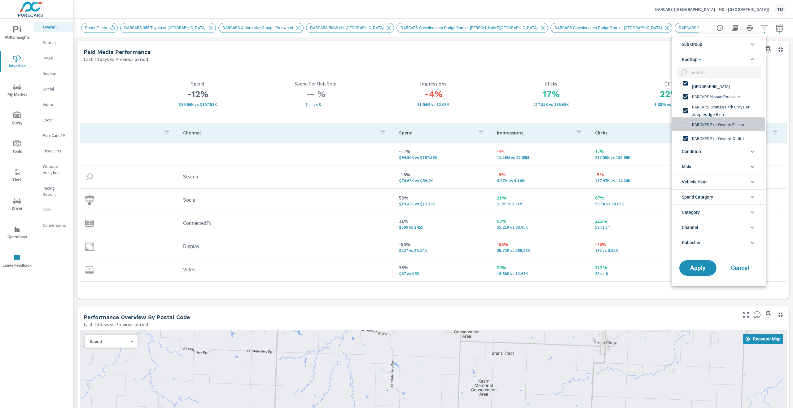
drag, startPoint x: 733, startPoint y: 124, endPoint x: 729, endPoint y: 156, distance: 32.7
click at [733, 124] on span "DARCARS Pre-Owned Fairfax" at bounding box center [726, 124] width 68 height 7
click at [693, 265] on span "Apply" at bounding box center [697, 268] width 25 height 6
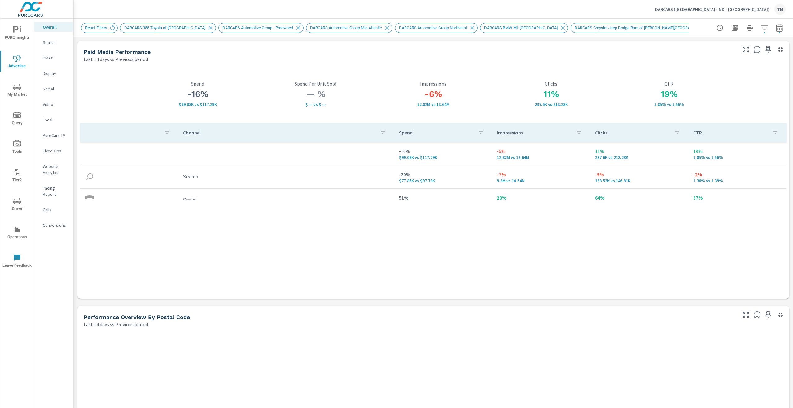
scroll to position [0, 0]
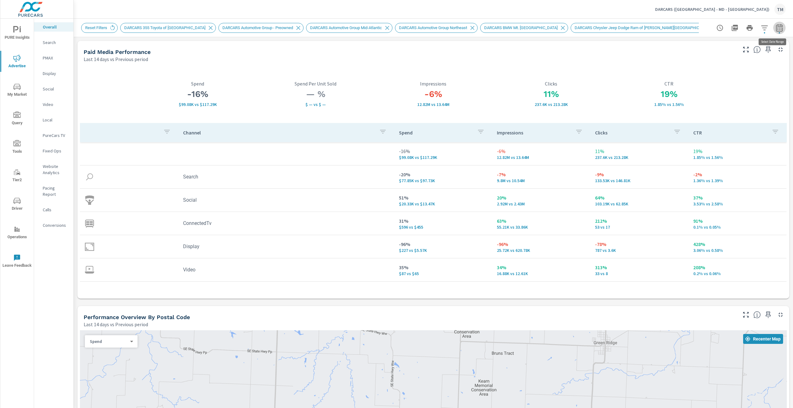
click at [776, 28] on icon "button" at bounding box center [779, 27] width 7 height 7
select select "Last 14 days"
drag, startPoint x: 739, startPoint y: 84, endPoint x: 739, endPoint y: 87, distance: 3.1
click at [739, 85] on select "Custom Previous period Previous month Previous year" at bounding box center [725, 81] width 62 height 12
click at [694, 75] on select "Custom Previous period Previous month Previous year" at bounding box center [725, 81] width 62 height 12
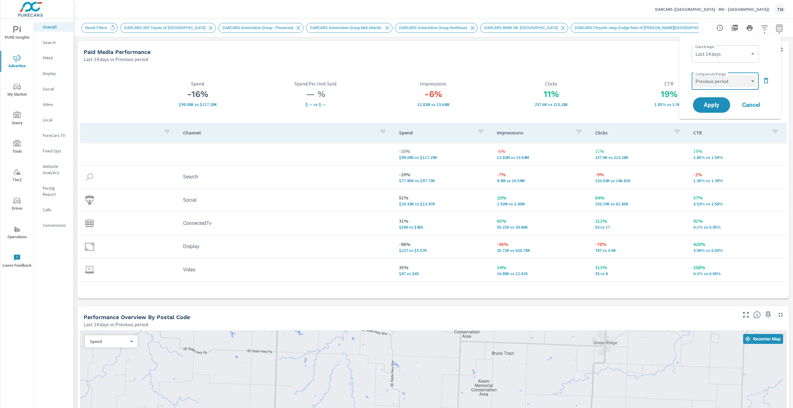
select select "Previous month"
click at [717, 106] on span "Apply" at bounding box center [711, 105] width 25 height 6
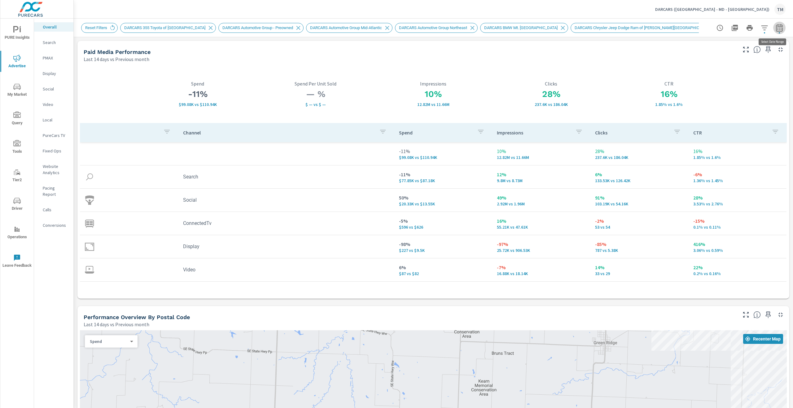
click at [776, 33] on button "button" at bounding box center [779, 28] width 12 height 12
select select "Last 14 days"
select select "Previous month"
click at [754, 56] on select "Custom [DATE] Last week Last 7 days Last 14 days Last 30 days Last 45 days Last…" at bounding box center [725, 54] width 62 height 12
click at [694, 48] on select "Custom [DATE] Last week Last 7 days Last 14 days Last 30 days Last 45 days Last…" at bounding box center [725, 54] width 62 height 12
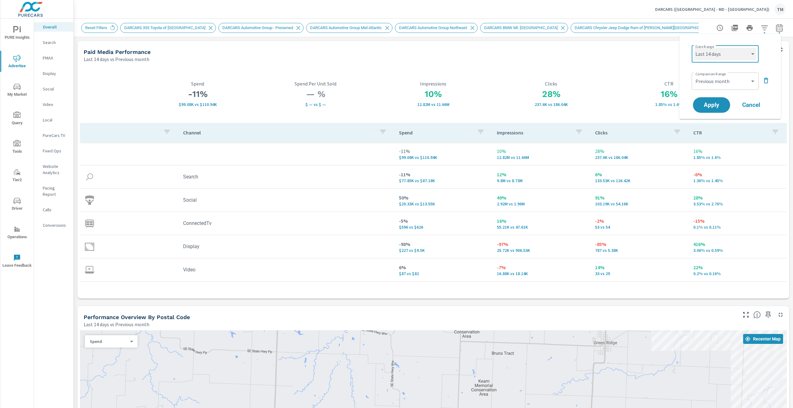
select select "Last 7 days"
click at [705, 99] on button "Apply" at bounding box center [711, 105] width 38 height 16
click at [779, 28] on button "button" at bounding box center [779, 28] width 12 height 12
select select "Last 7 days"
click at [743, 55] on select "Custom [DATE] Last week Last 7 days Last 14 days Last 30 days Last 45 days Last…" at bounding box center [725, 54] width 62 height 12
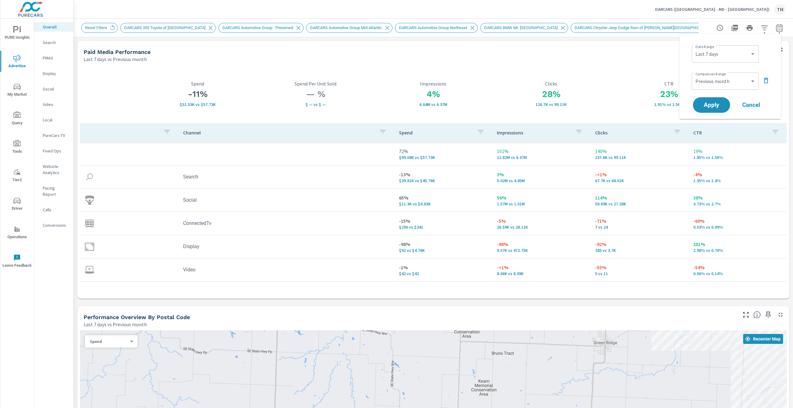
click at [741, 44] on div "Date Range Custom [DATE] Last week Last 7 days Last 14 days Last 30 days Last 4…" at bounding box center [731, 53] width 79 height 21
drag, startPoint x: 732, startPoint y: 82, endPoint x: 733, endPoint y: 85, distance: 3.3
click at [733, 83] on select "Custom Previous period Previous month Previous year" at bounding box center [725, 81] width 62 height 12
click at [694, 75] on select "Custom Previous period Previous month Previous year" at bounding box center [725, 81] width 62 height 12
select select "Previous period"
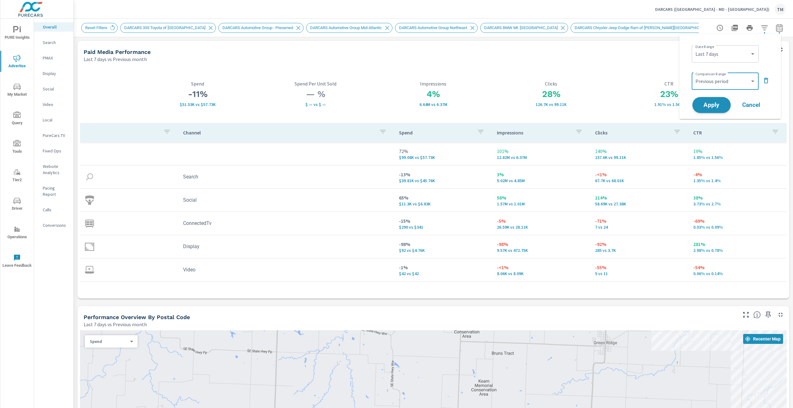
click at [713, 103] on span "Apply" at bounding box center [711, 105] width 25 height 6
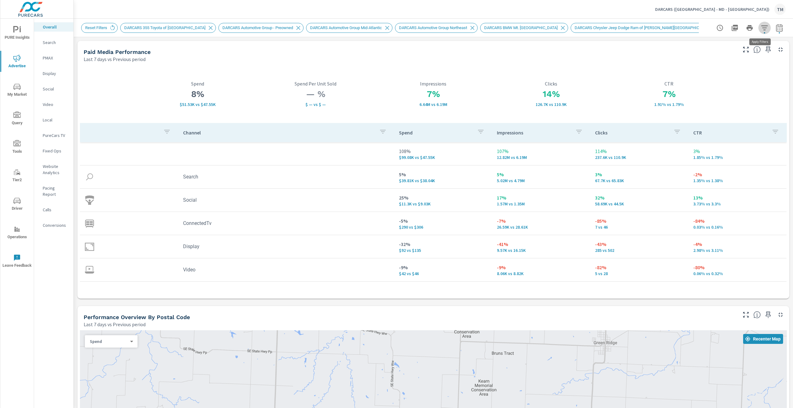
click at [762, 23] on button "button" at bounding box center [764, 28] width 12 height 12
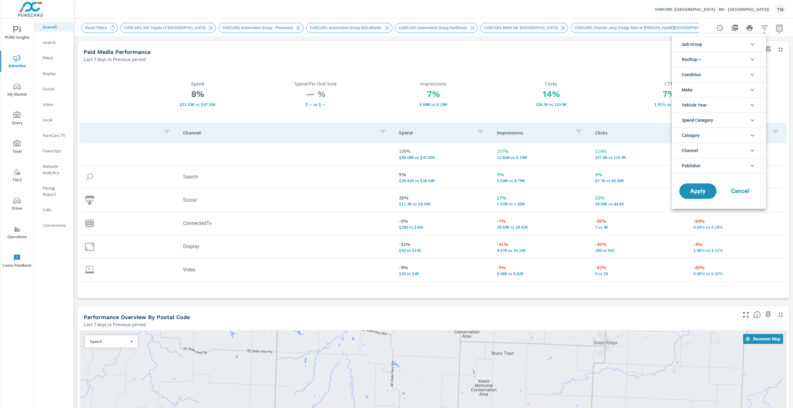
scroll to position [35, 0]
click at [777, 29] on div at bounding box center [396, 204] width 793 height 408
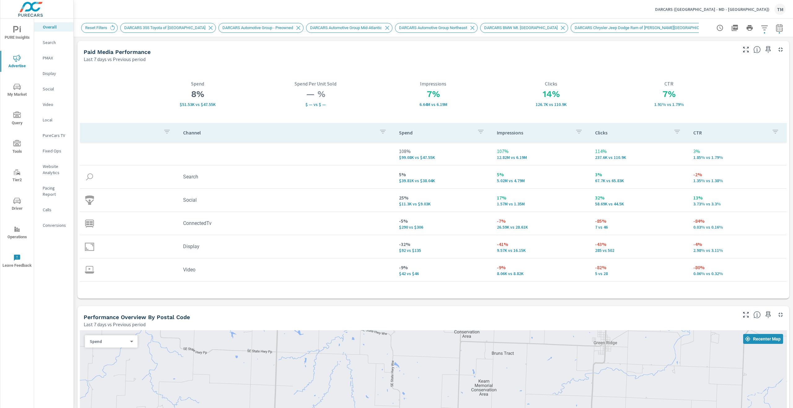
click at [774, 28] on div "Sub Group DARCARS Automotive Group Mid-Atlantic DARCARS Kia DARCARS Lexus DARCA…" at bounding box center [396, 204] width 793 height 408
click at [773, 24] on button "button" at bounding box center [779, 28] width 12 height 12
select select "Last 7 days"
select select "Previous period"
click at [751, 55] on select "Custom [DATE] Last week Last 7 days Last 14 days Last 30 days Last 45 days Last…" at bounding box center [725, 54] width 62 height 12
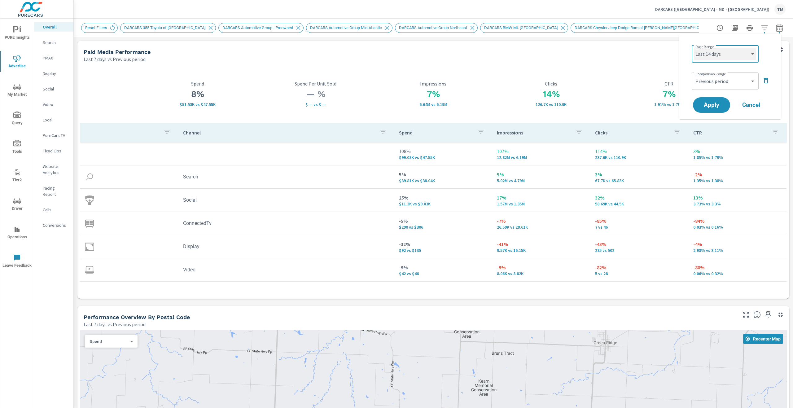
click at [694, 48] on select "Custom [DATE] Last week Last 7 days Last 14 days Last 30 days Last 45 days Last…" at bounding box center [725, 54] width 62 height 12
select select "Last 14 days"
drag, startPoint x: 714, startPoint y: 79, endPoint x: 718, endPoint y: 85, distance: 7.1
click at [714, 79] on select "Custom Previous period Previous month Previous year" at bounding box center [725, 81] width 62 height 12
click at [694, 75] on select "Custom Previous period Previous month Previous year" at bounding box center [725, 81] width 62 height 12
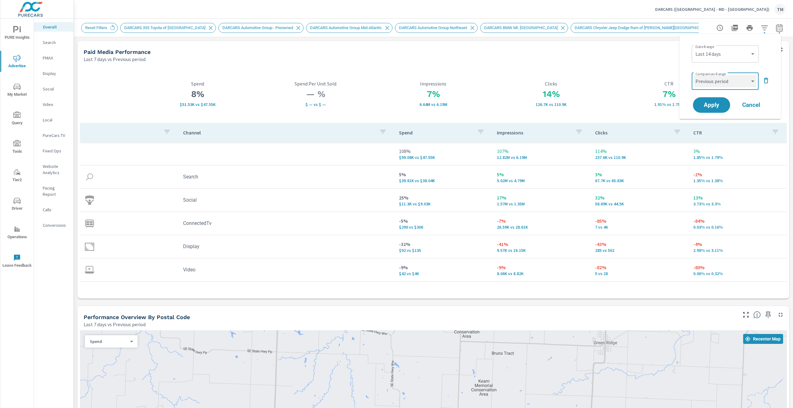
select select "Previous year"
click at [712, 108] on span "Apply" at bounding box center [711, 105] width 25 height 6
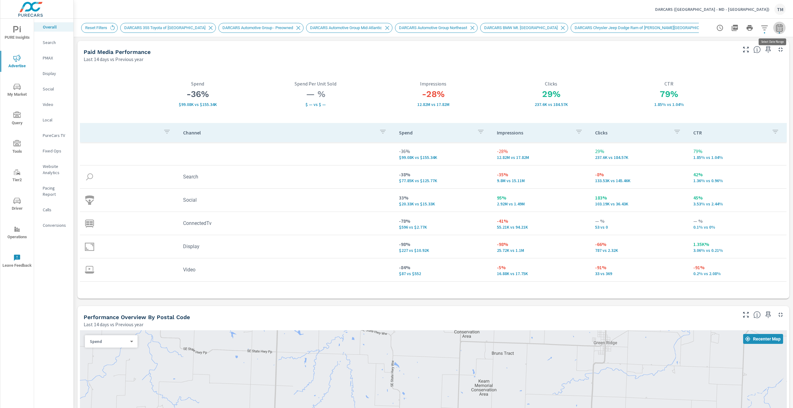
click at [777, 28] on icon "button" at bounding box center [779, 27] width 7 height 7
select select "Last 14 days"
select select "Previous year"
click at [561, 58] on div "Last 14 days vs Previous year" at bounding box center [410, 58] width 652 height 7
drag, startPoint x: 209, startPoint y: 95, endPoint x: 173, endPoint y: 96, distance: 35.9
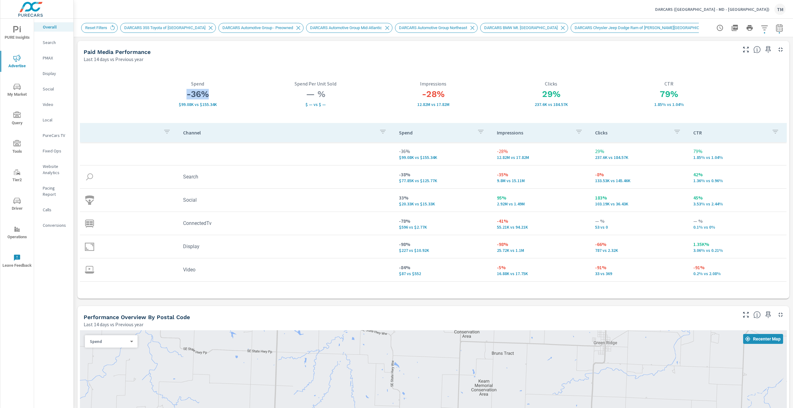
click at [174, 96] on h3 "-36%" at bounding box center [198, 94] width 118 height 11
click at [173, 96] on h3 "-36%" at bounding box center [198, 94] width 118 height 11
drag, startPoint x: 176, startPoint y: 106, endPoint x: 211, endPoint y: 105, distance: 35.6
click at [211, 105] on p "$99.08K vs $155.34K" at bounding box center [198, 104] width 118 height 5
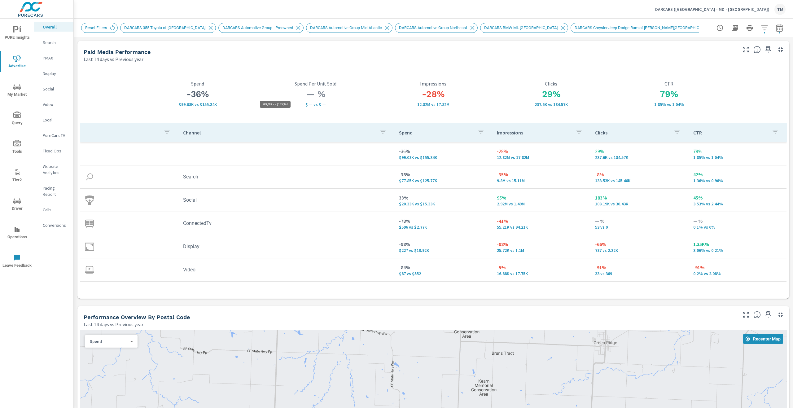
click at [182, 106] on p "$99.08K vs $155.34K" at bounding box center [198, 104] width 118 height 5
drag, startPoint x: 178, startPoint y: 105, endPoint x: 192, endPoint y: 107, distance: 14.1
click at [192, 107] on p "$99.08K vs $155.34K" at bounding box center [198, 104] width 118 height 5
drag, startPoint x: 199, startPoint y: 104, endPoint x: 243, endPoint y: 109, distance: 44.3
click at [243, 109] on div "-36% $99.08K vs $155.34K Spend" at bounding box center [198, 94] width 118 height 58
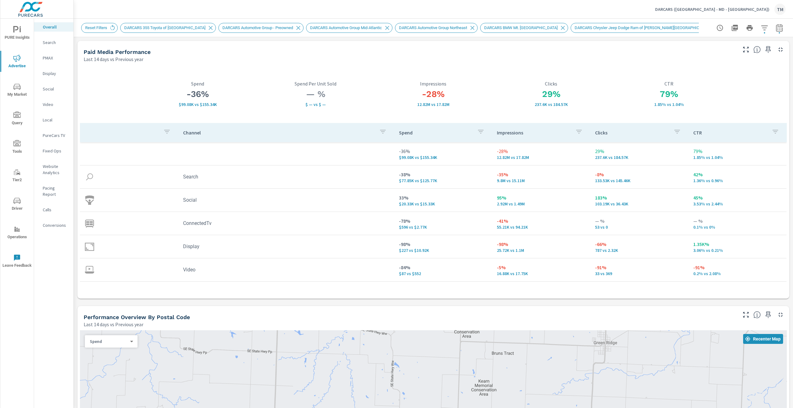
click at [542, 99] on h3 "29%" at bounding box center [551, 94] width 118 height 11
drag, startPoint x: 524, startPoint y: 103, endPoint x: 572, endPoint y: 110, distance: 47.9
click at [571, 110] on div "29% 237.6K vs 184.57K Clicks" at bounding box center [551, 94] width 118 height 58
click at [572, 110] on div "29% 237.6K vs 184.57K Clicks" at bounding box center [551, 94] width 118 height 58
